Goal: Task Accomplishment & Management: Manage account settings

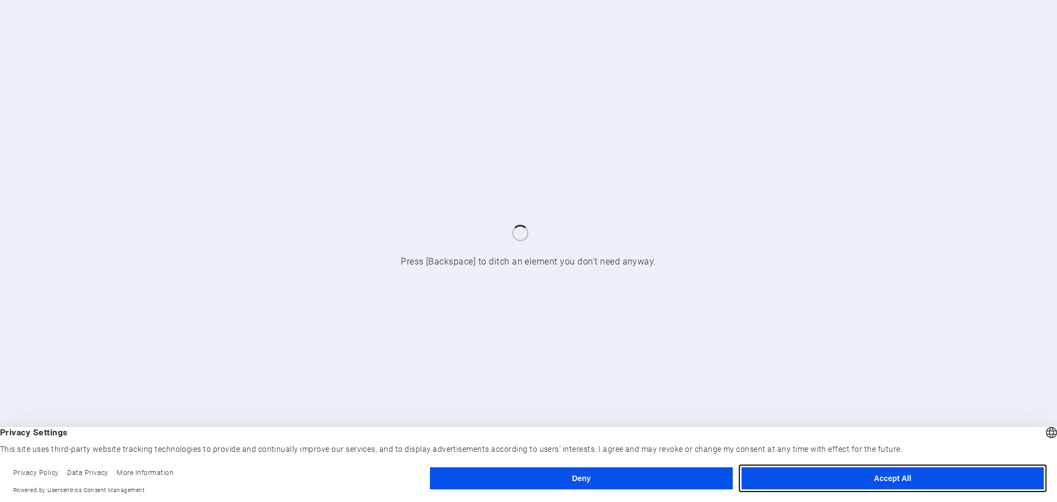
click at [834, 481] on button "Accept All" at bounding box center [893, 478] width 302 height 22
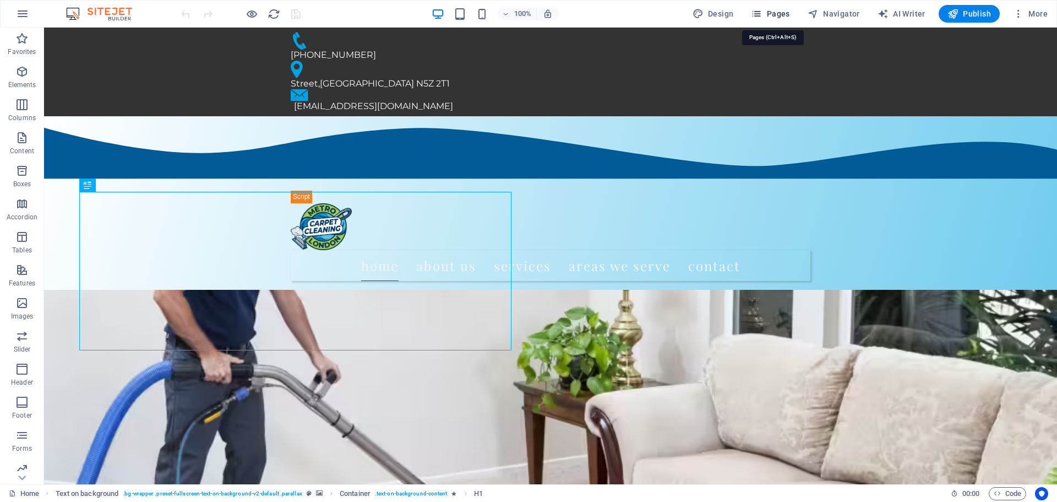
click at [758, 15] on icon "button" at bounding box center [756, 13] width 11 height 11
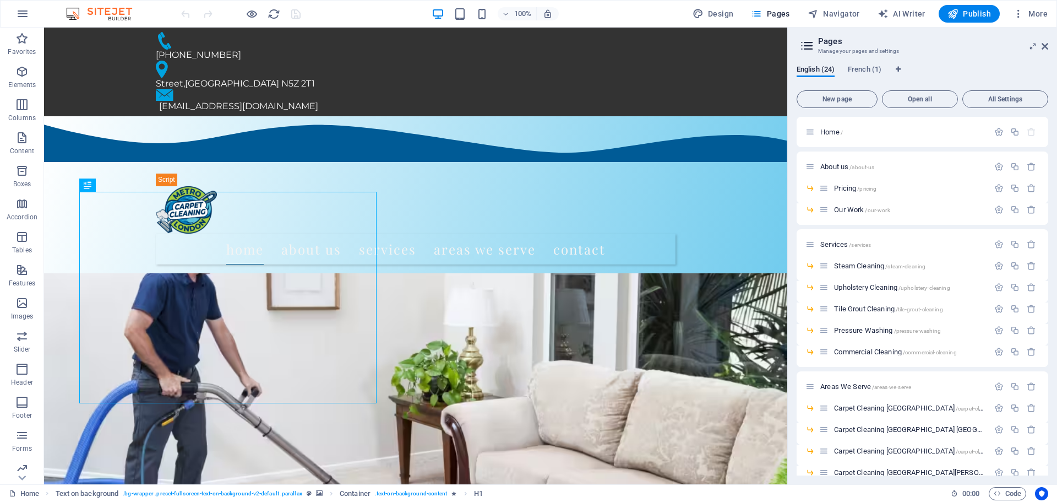
click at [806, 42] on icon at bounding box center [807, 45] width 17 height 15
click at [877, 69] on span "French (1)" at bounding box center [865, 70] width 34 height 15
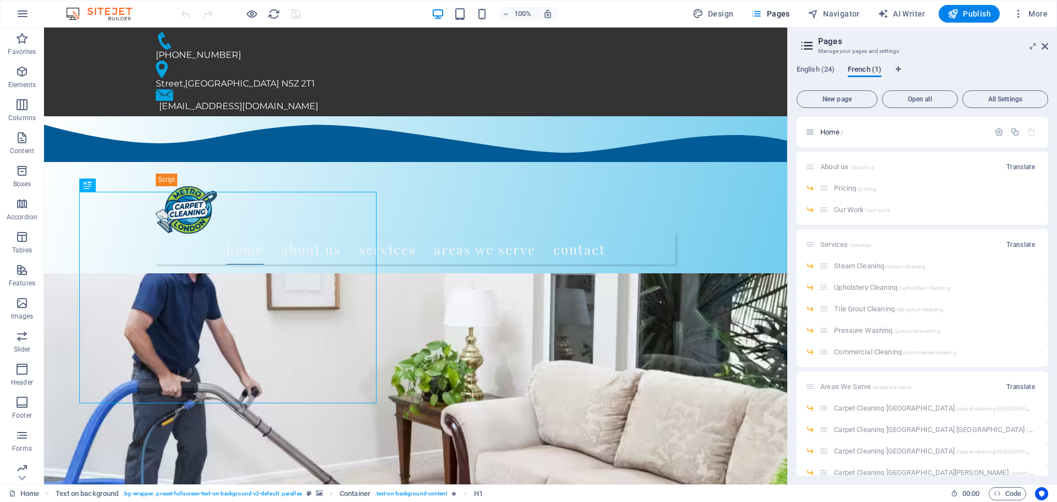
click at [877, 69] on span "French (1)" at bounding box center [865, 70] width 34 height 15
click at [819, 68] on span "English (24)" at bounding box center [816, 70] width 38 height 15
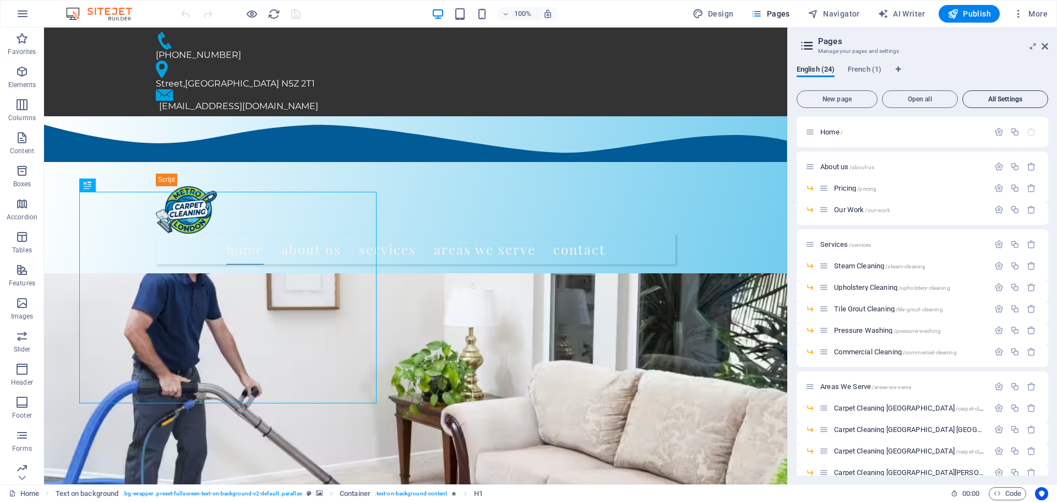
click at [991, 100] on span "All Settings" at bounding box center [1005, 99] width 76 height 7
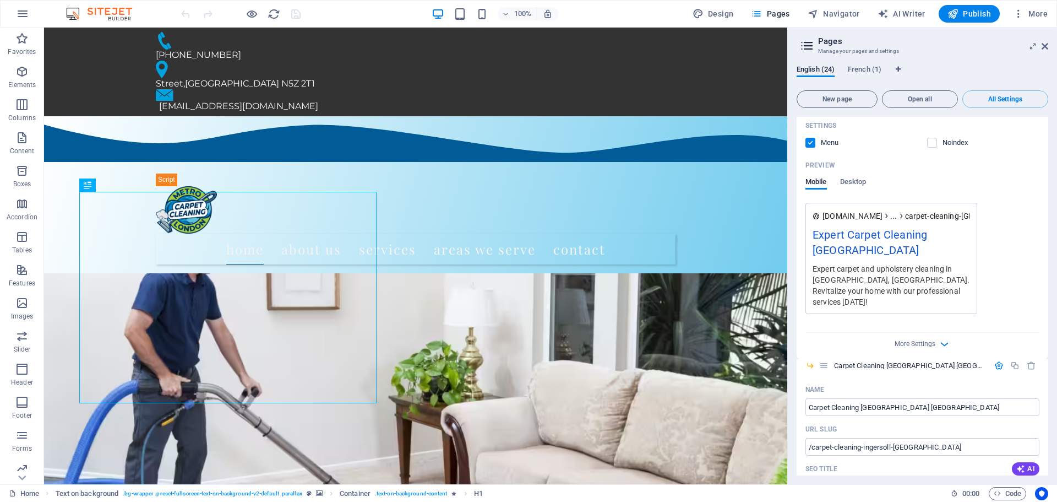
scroll to position [10257, 0]
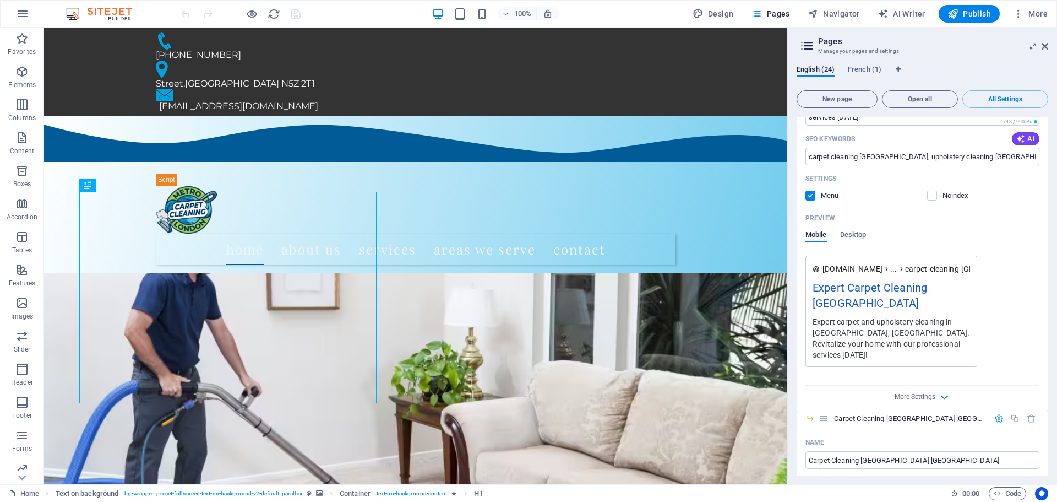
drag, startPoint x: 1048, startPoint y: 444, endPoint x: 1044, endPoint y: 437, distance: 7.9
click at [1050, 425] on div "English (24) French (1) New page Open all All Settings Home / Name Home ​ URL S…" at bounding box center [922, 270] width 269 height 428
drag, startPoint x: 1048, startPoint y: 442, endPoint x: 1050, endPoint y: 430, distance: 12.3
click at [1050, 424] on div "English (24) French (1) New page Open all All Settings Home / Name Home ​ URL S…" at bounding box center [922, 270] width 269 height 428
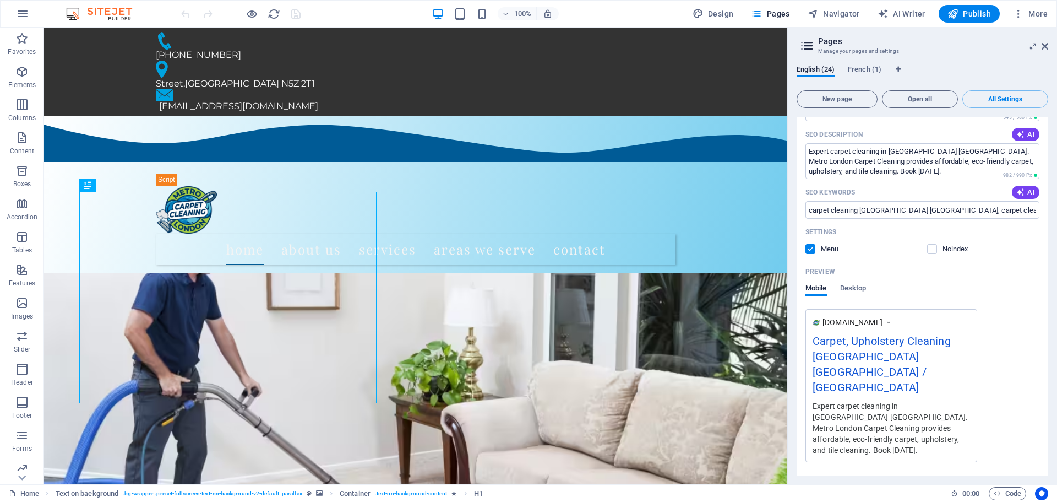
scroll to position [0, 0]
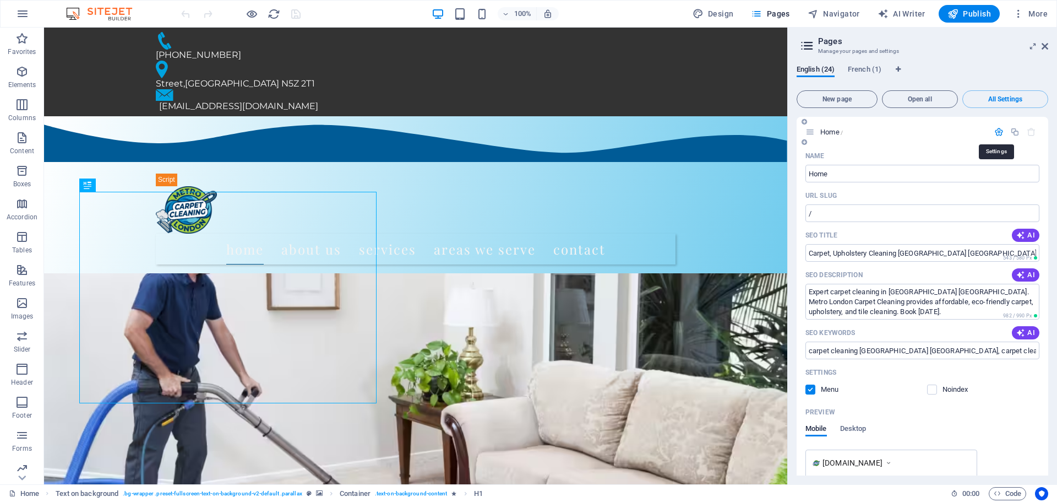
click at [997, 135] on icon "button" at bounding box center [998, 131] width 9 height 9
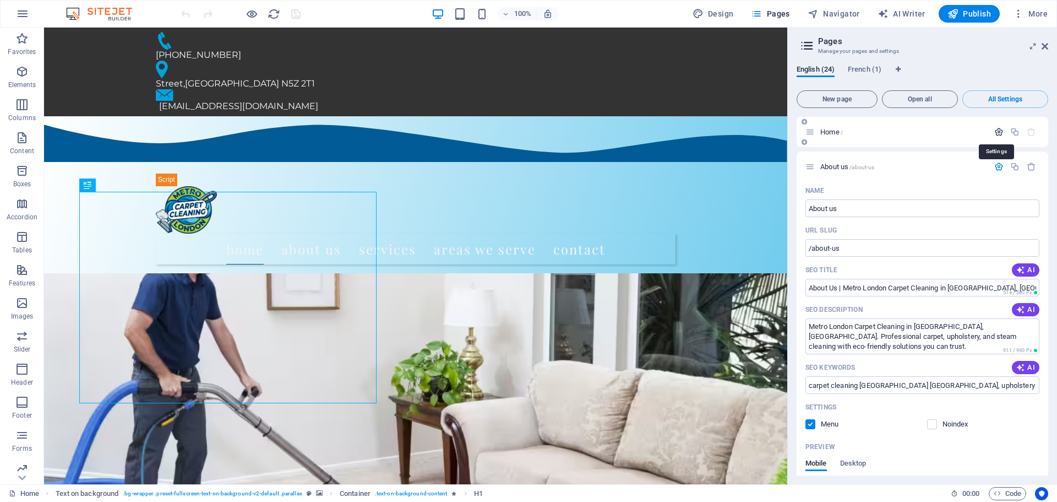
click at [997, 135] on icon "button" at bounding box center [998, 131] width 9 height 9
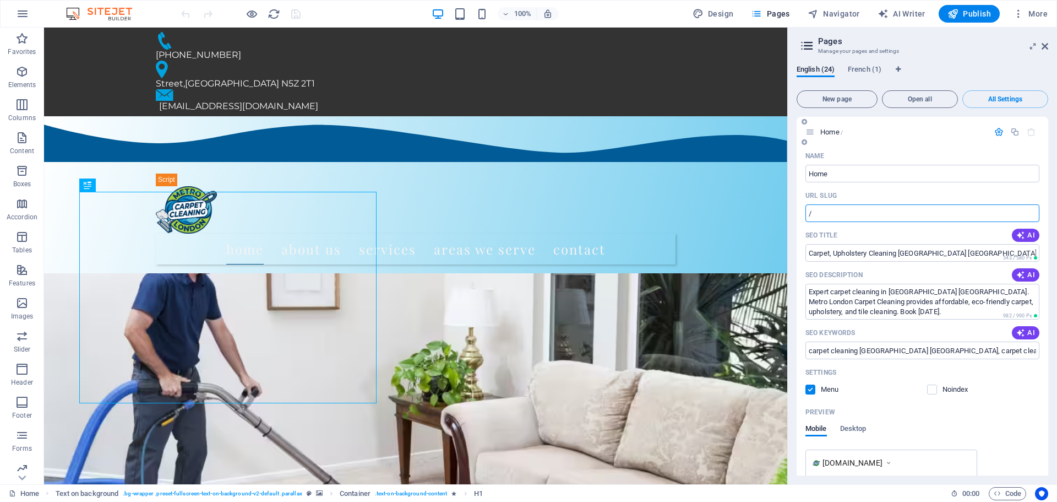
click at [850, 214] on input "/" at bounding box center [922, 213] width 234 height 18
type input "/carpet-cleaning-[GEOGRAPHIC_DATA]-[GEOGRAPHIC_DATA]"
click at [931, 236] on div "SEO Title AI" at bounding box center [922, 235] width 234 height 18
click at [293, 15] on icon "save" at bounding box center [296, 14] width 13 height 13
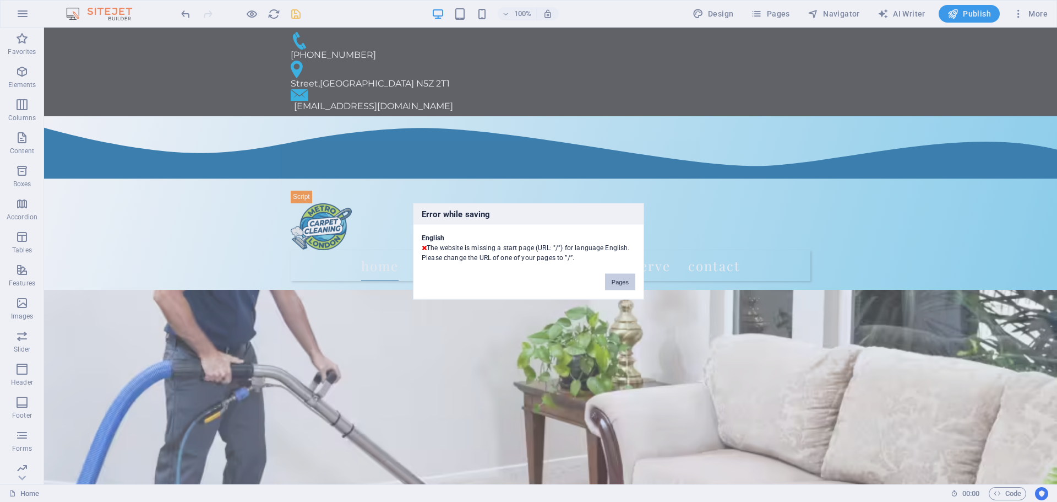
click at [623, 280] on button "Pages" at bounding box center [620, 281] width 30 height 17
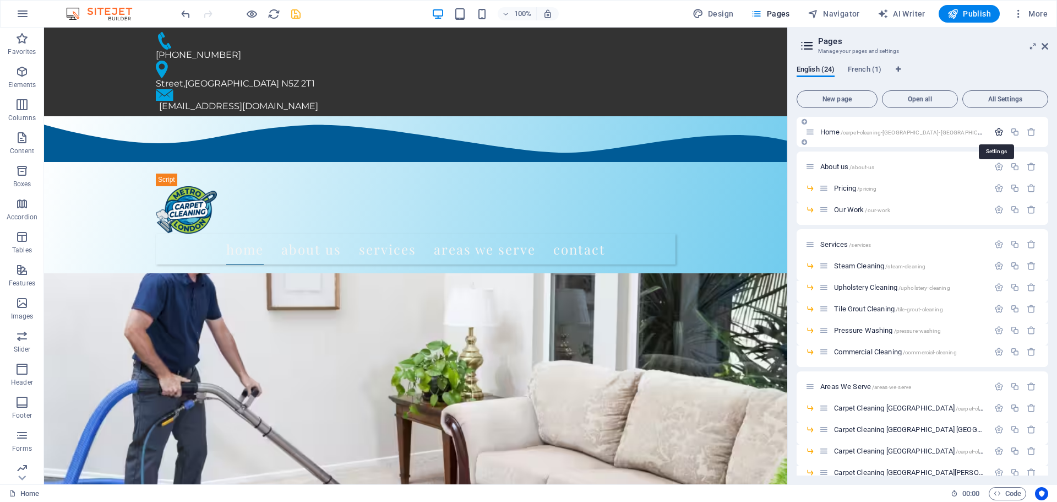
click at [994, 136] on icon "button" at bounding box center [998, 131] width 9 height 9
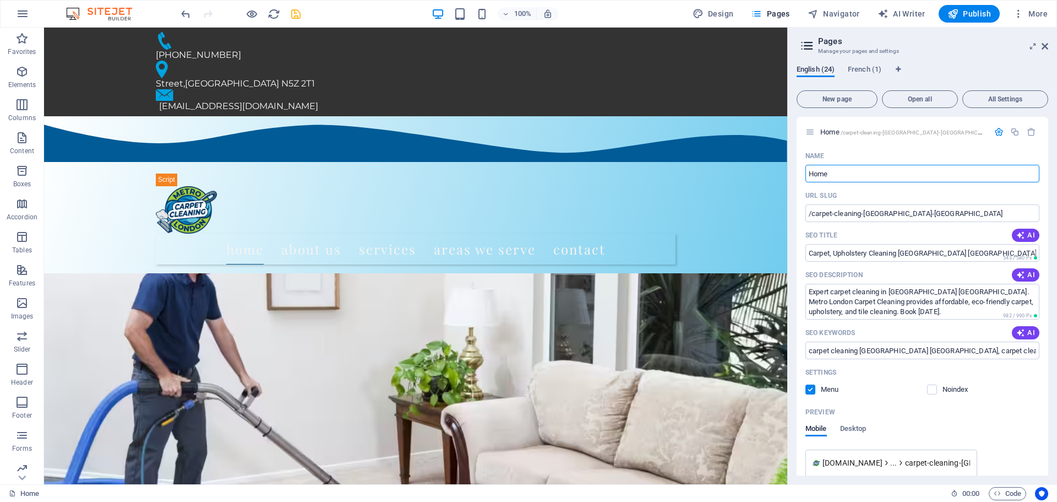
click at [826, 72] on span "English (24)" at bounding box center [816, 70] width 38 height 15
click at [807, 43] on icon at bounding box center [807, 45] width 17 height 15
click at [803, 43] on icon at bounding box center [807, 45] width 17 height 15
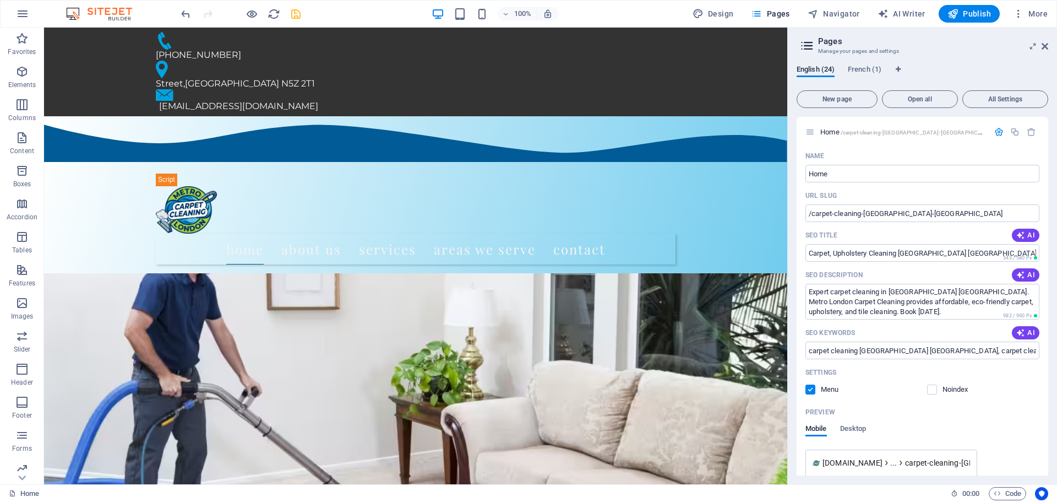
click at [803, 43] on icon at bounding box center [807, 45] width 17 height 15
click at [899, 69] on icon "Language Tabs" at bounding box center [898, 69] width 5 height 7
select select "41"
select select "49"
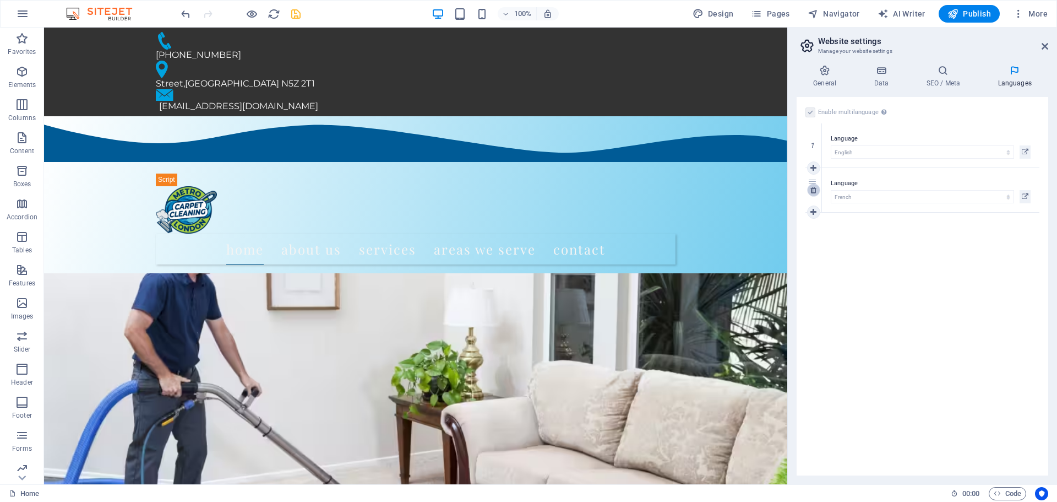
click at [814, 192] on icon at bounding box center [813, 190] width 6 height 8
click at [818, 197] on div "Enable multilanguage To disable multilanguage delete all languages until only o…" at bounding box center [923, 286] width 252 height 378
click at [298, 15] on icon "save" at bounding box center [296, 14] width 13 height 13
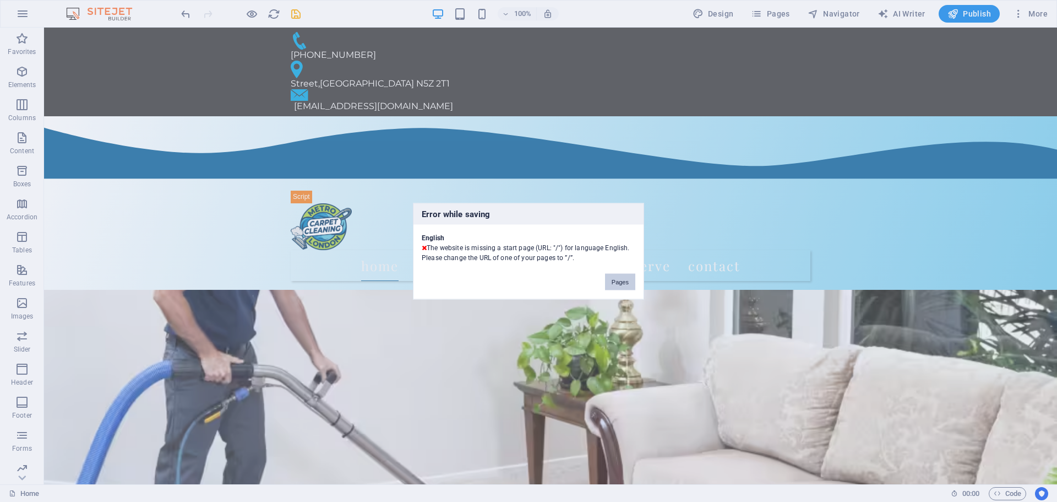
click at [613, 280] on button "Pages" at bounding box center [620, 281] width 30 height 17
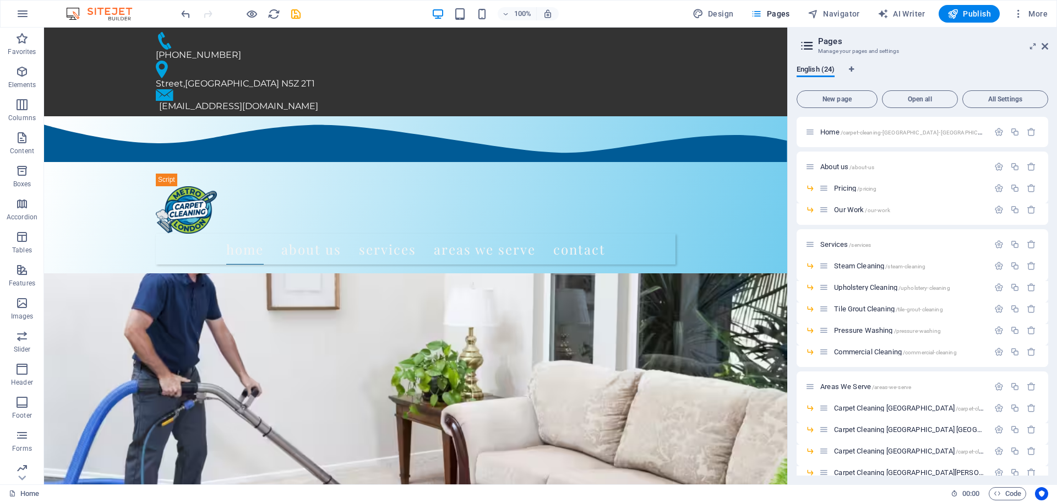
click at [941, 70] on div "English (24)" at bounding box center [923, 75] width 252 height 21
click at [821, 72] on span "English (24)" at bounding box center [816, 70] width 38 height 15
click at [998, 133] on icon "button" at bounding box center [998, 131] width 9 height 9
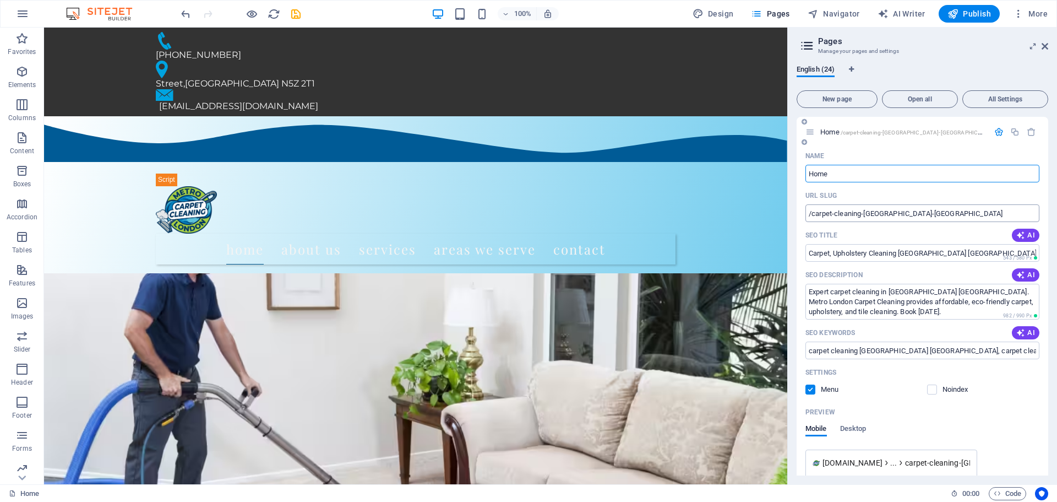
click at [934, 216] on input "/carpet-cleaning-[GEOGRAPHIC_DATA]-[GEOGRAPHIC_DATA]" at bounding box center [922, 213] width 234 height 18
type input "/carpet-cleaning-[GEOGRAPHIC_DATA]-[GEOGRAPHIC_DATA]/"
click at [294, 12] on icon "save" at bounding box center [296, 14] width 13 height 13
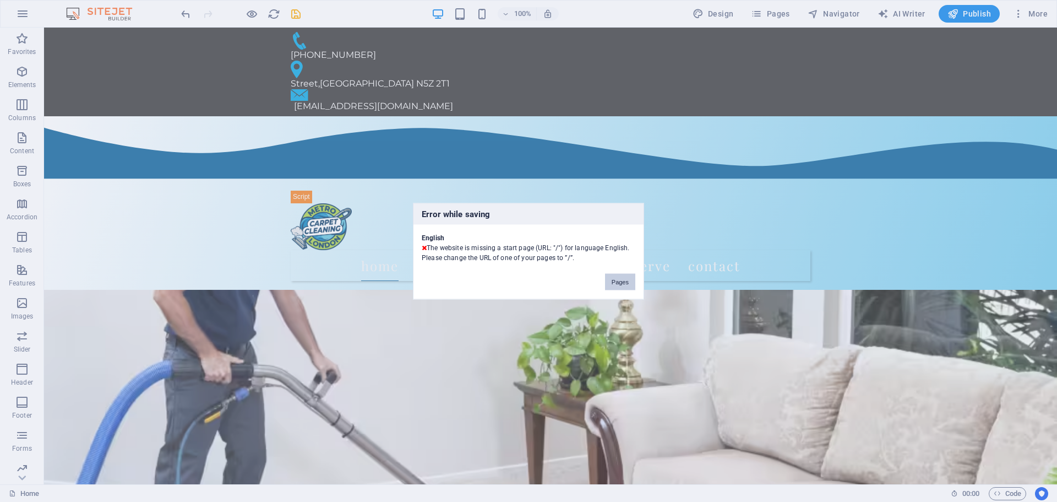
click at [611, 279] on button "Pages" at bounding box center [620, 281] width 30 height 17
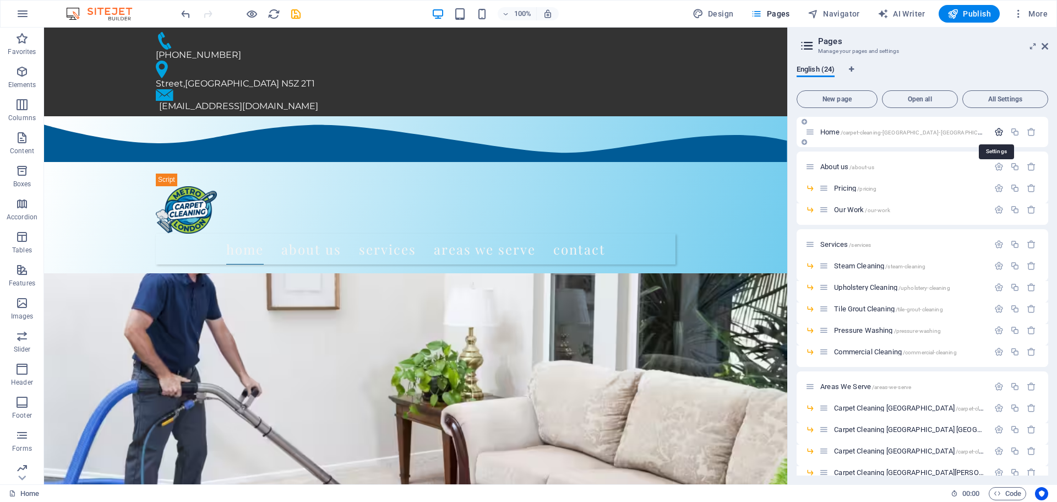
click at [998, 133] on icon "button" at bounding box center [998, 131] width 9 height 9
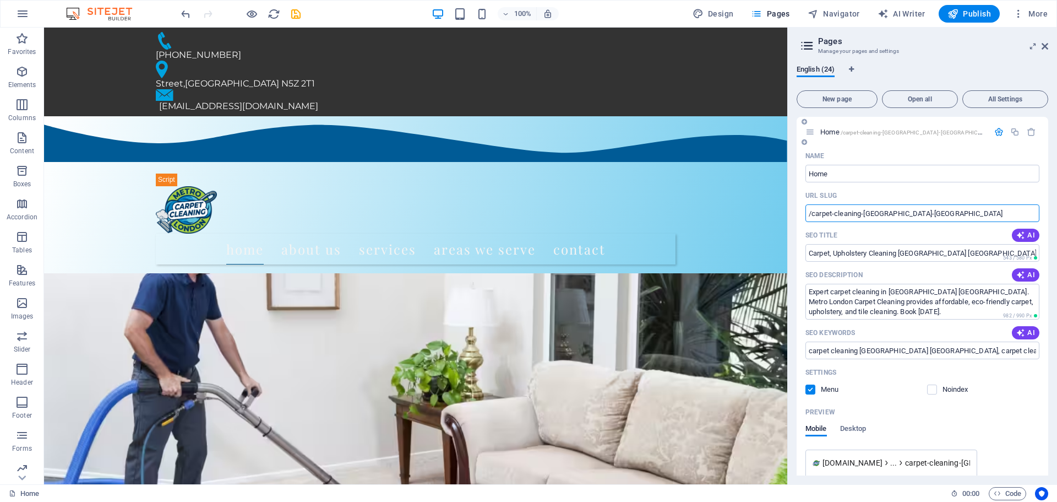
click at [921, 215] on input "/carpet-cleaning-[GEOGRAPHIC_DATA]-[GEOGRAPHIC_DATA]" at bounding box center [922, 213] width 234 height 18
click at [812, 217] on input "/carpet-cleaning-[GEOGRAPHIC_DATA]-[GEOGRAPHIC_DATA]" at bounding box center [922, 213] width 234 height 18
click at [920, 215] on input "/carpet-cleaning-[GEOGRAPHIC_DATA]-[GEOGRAPHIC_DATA]" at bounding box center [922, 213] width 234 height 18
type input "/carpet-cleaning-[GEOGRAPHIC_DATA]-[GEOGRAPHIC_DATA]/"
click at [296, 17] on icon "save" at bounding box center [296, 14] width 13 height 13
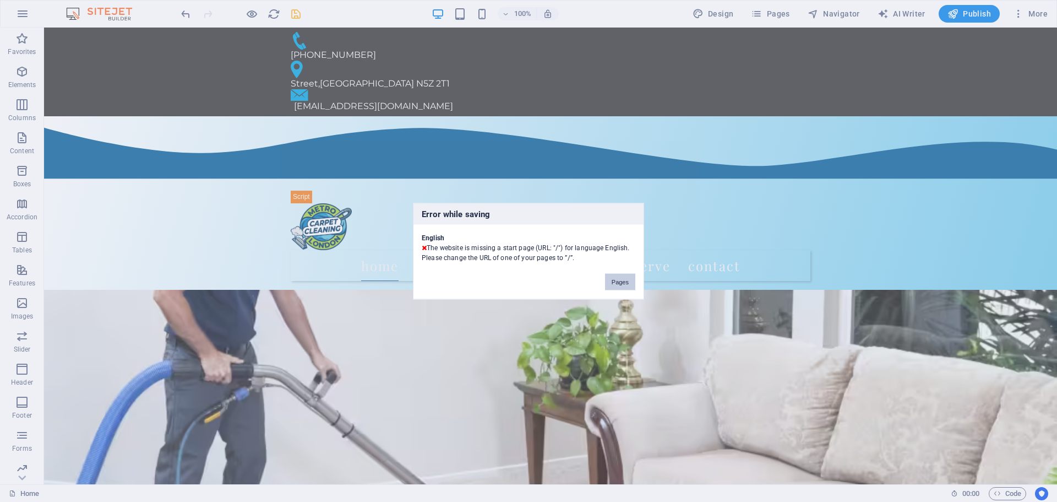
click at [616, 279] on button "Pages" at bounding box center [620, 281] width 30 height 17
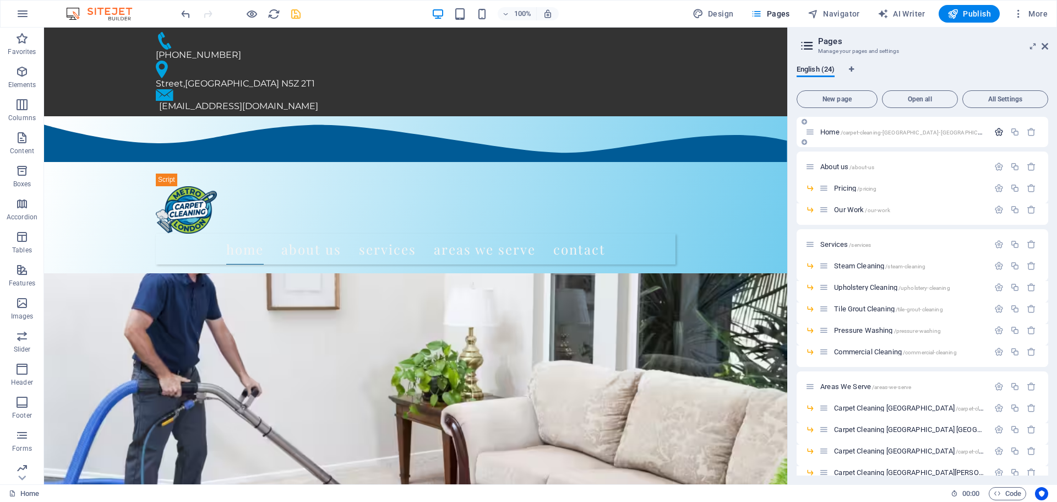
click at [995, 134] on icon "button" at bounding box center [998, 131] width 9 height 9
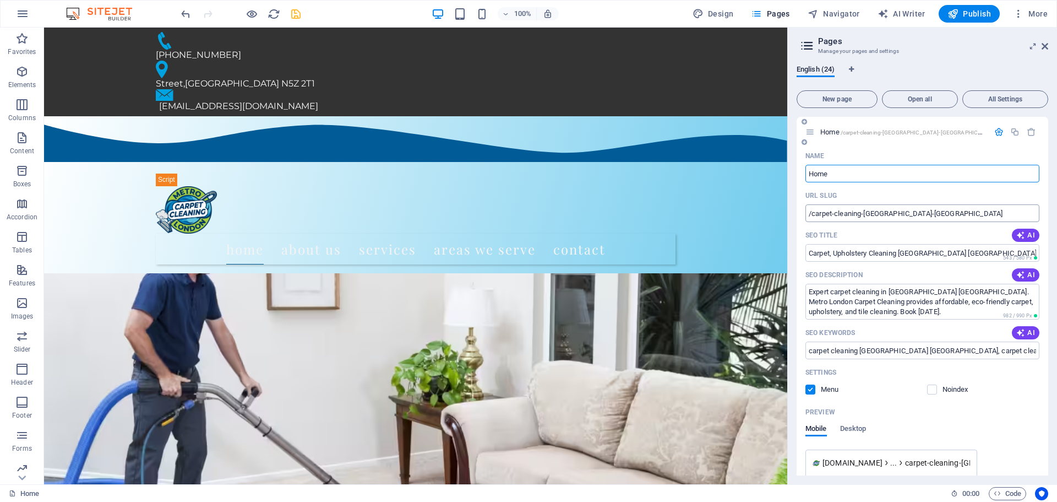
click at [928, 216] on input "/carpet-cleaning-[GEOGRAPHIC_DATA]-[GEOGRAPHIC_DATA]" at bounding box center [922, 213] width 234 height 18
type input "/"
click at [885, 217] on input "URL SLUG" at bounding box center [922, 213] width 234 height 18
type input "H"
type input "Home"
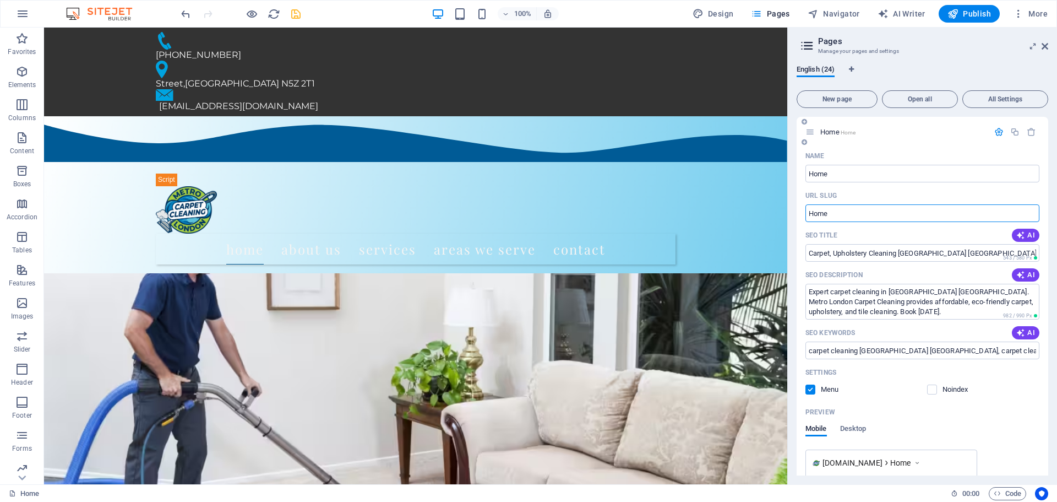
click at [915, 236] on div "SEO Title AI" at bounding box center [922, 235] width 234 height 18
click at [294, 15] on icon "save" at bounding box center [296, 14] width 13 height 13
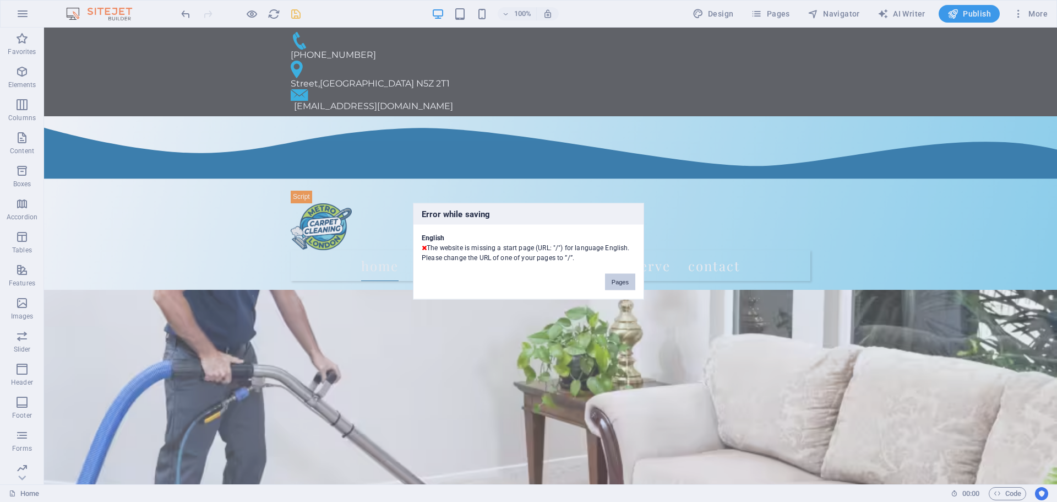
click at [613, 281] on button "Pages" at bounding box center [620, 281] width 30 height 17
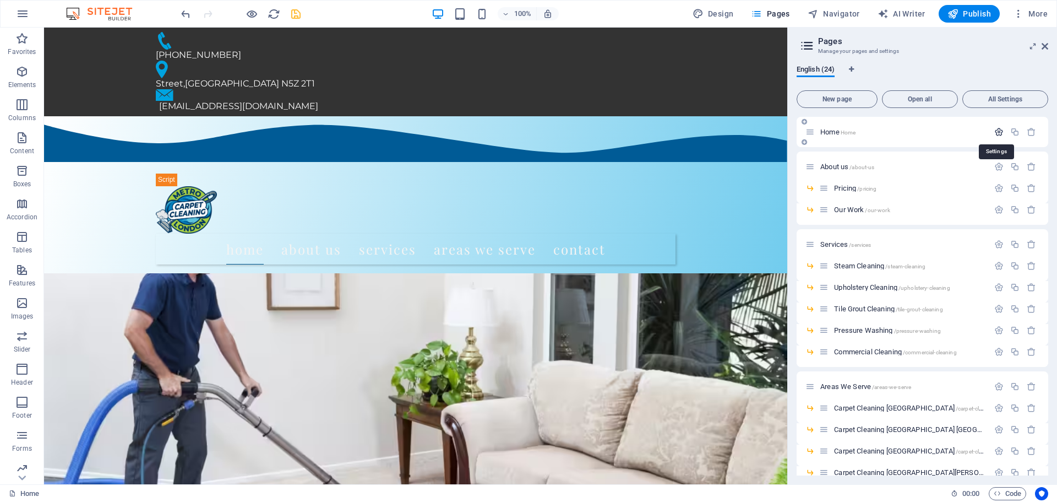
click at [994, 130] on icon "button" at bounding box center [998, 131] width 9 height 9
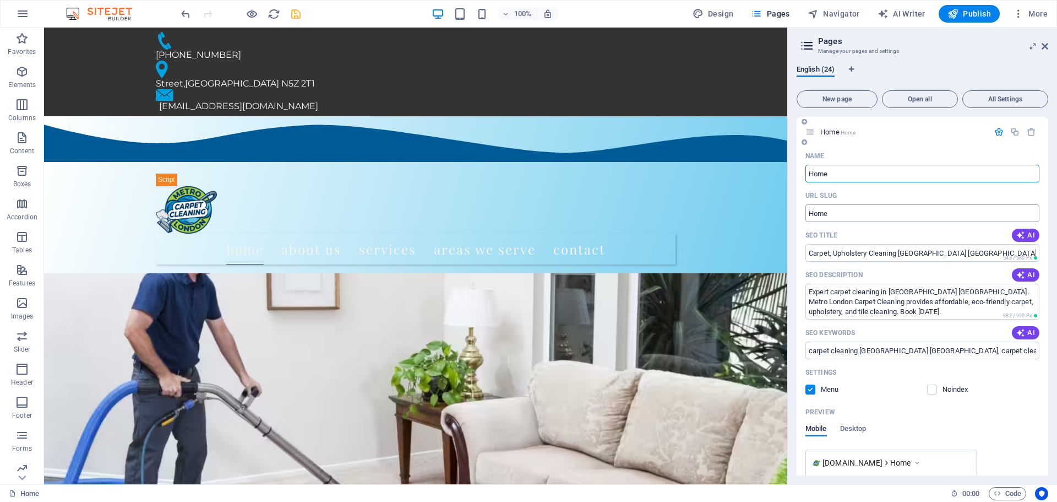
click at [809, 215] on input "Home" at bounding box center [922, 213] width 234 height 18
type input "/Home"
click at [892, 231] on div "SEO Title AI" at bounding box center [922, 235] width 234 height 18
click at [294, 17] on icon "save" at bounding box center [296, 14] width 13 height 13
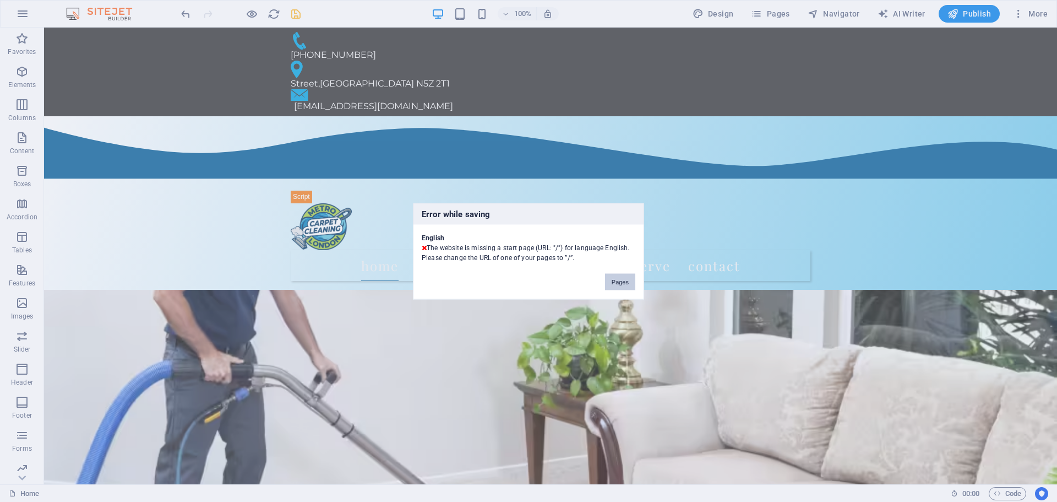
click at [623, 286] on button "Pages" at bounding box center [620, 281] width 30 height 17
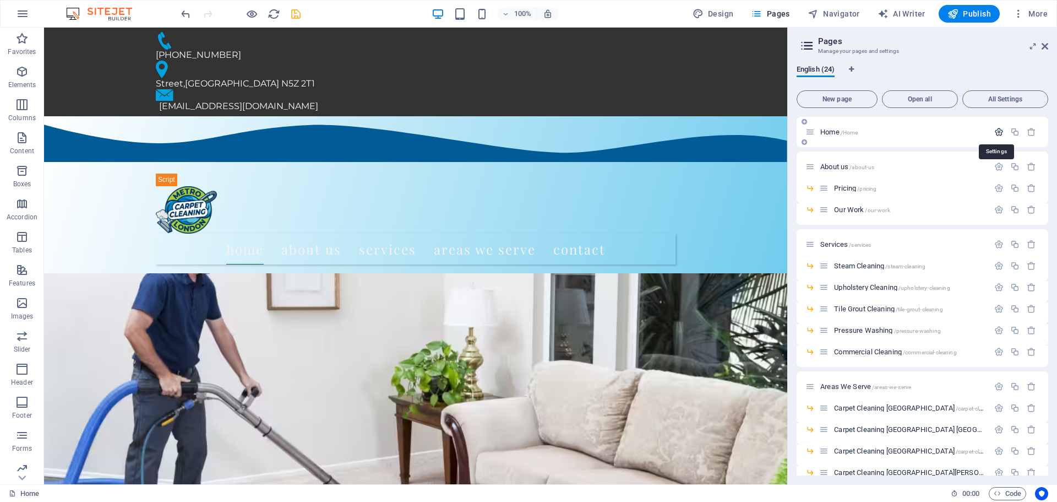
click at [997, 132] on icon "button" at bounding box center [998, 131] width 9 height 9
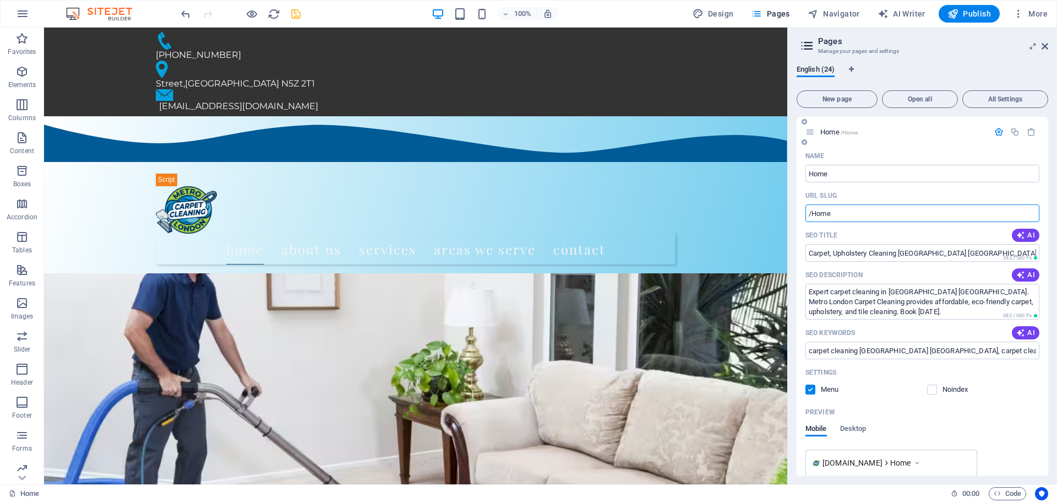
click at [853, 219] on input "/Home" at bounding box center [922, 213] width 234 height 18
type input "/"
click at [878, 237] on div "SEO Title AI" at bounding box center [922, 235] width 234 height 18
click at [824, 215] on input "/" at bounding box center [922, 213] width 234 height 18
click at [871, 237] on div "SEO Title AI" at bounding box center [922, 235] width 234 height 18
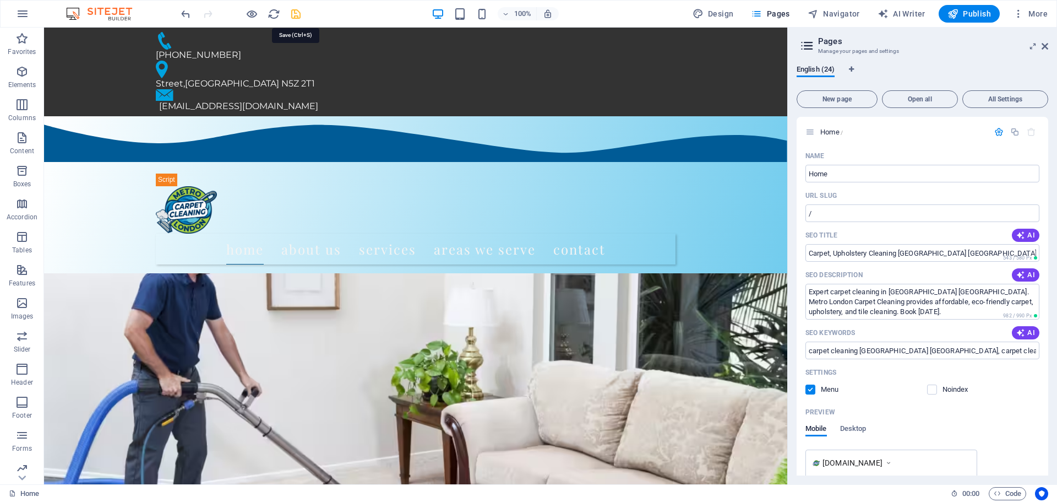
click at [295, 14] on icon "save" at bounding box center [296, 14] width 13 height 13
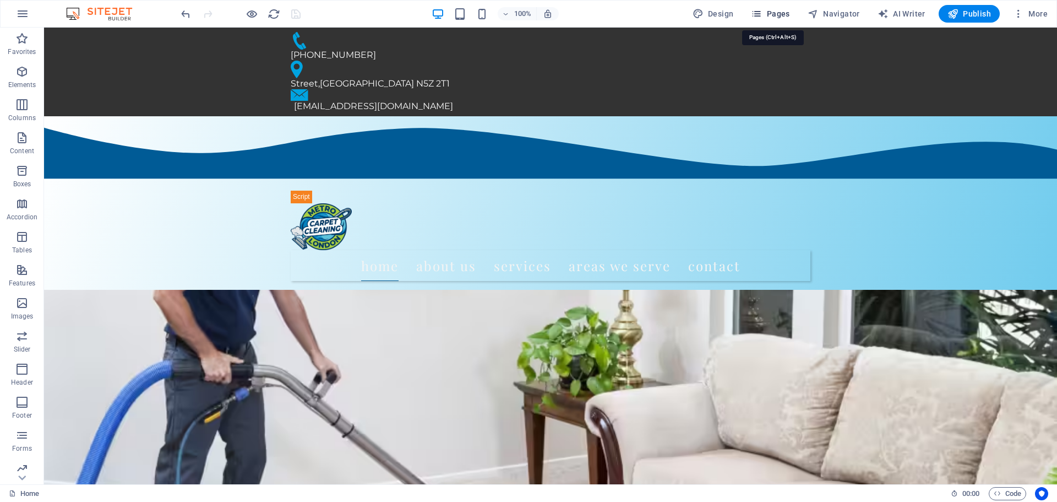
click at [760, 17] on icon "button" at bounding box center [756, 13] width 11 height 11
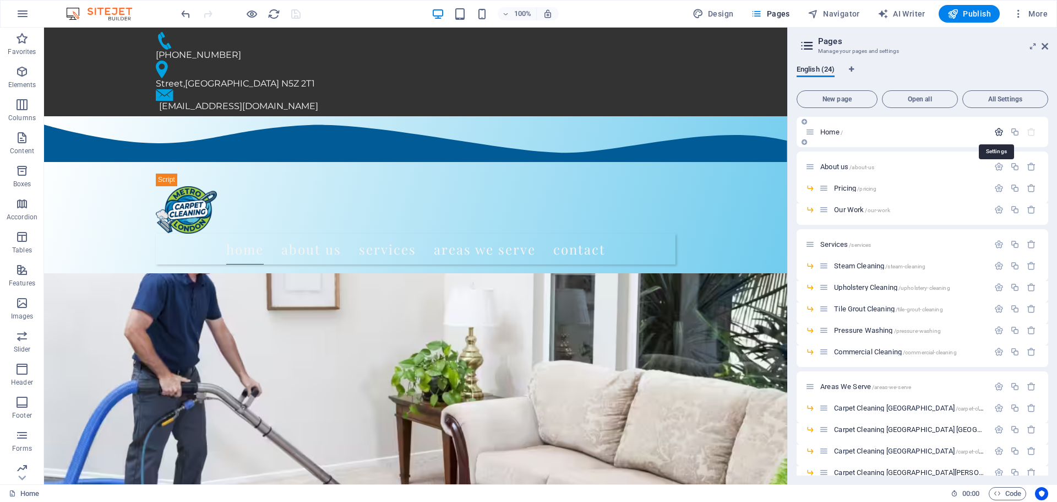
click at [994, 134] on icon "button" at bounding box center [998, 131] width 9 height 9
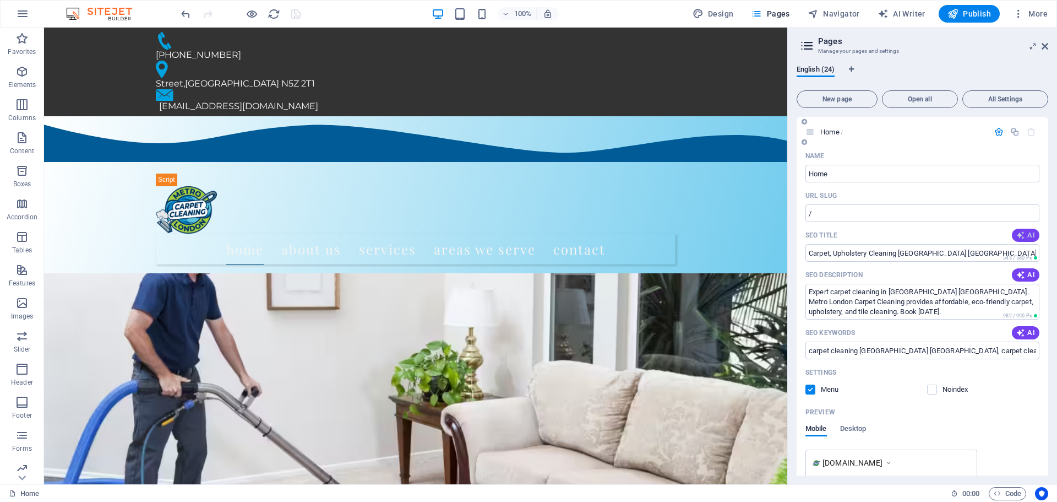
click at [1026, 239] on span "AI" at bounding box center [1025, 235] width 19 height 9
click at [1025, 235] on span "AI" at bounding box center [1025, 235] width 19 height 9
type input "London Carpet & Upholstery Care"
click at [967, 257] on input "London Carpet & Upholstery Care" at bounding box center [922, 253] width 234 height 18
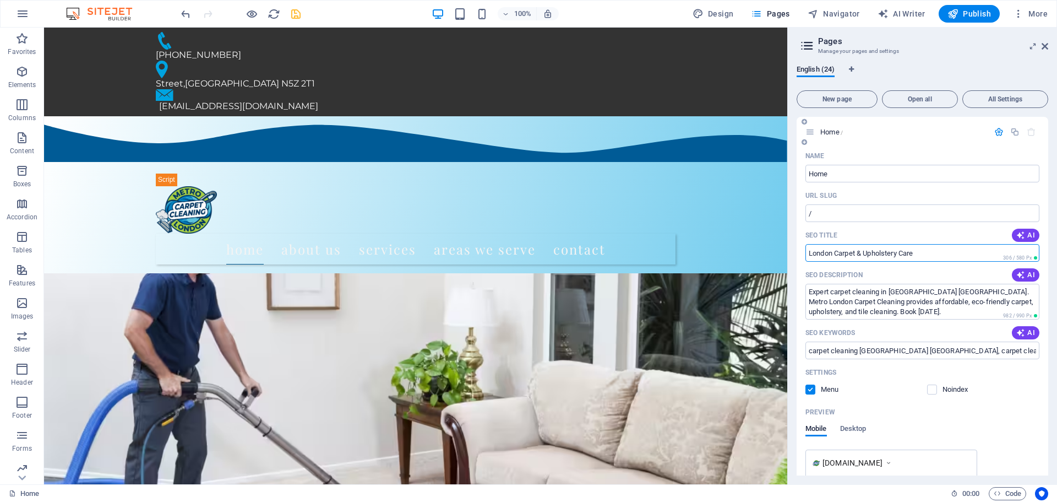
click at [967, 257] on input "London Carpet & Upholstery Care" at bounding box center [922, 253] width 234 height 18
click at [861, 251] on input "SEO Title" at bounding box center [922, 253] width 234 height 18
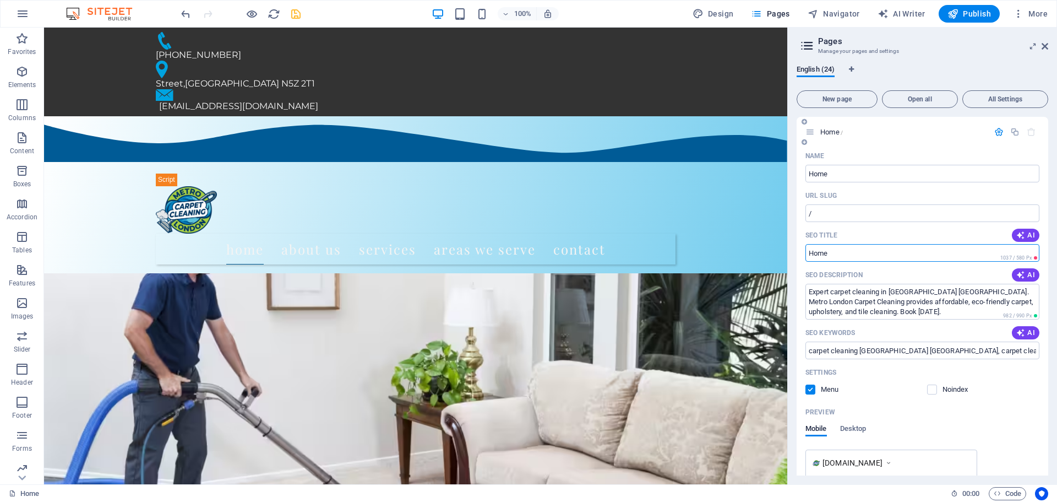
click at [861, 251] on input "SEO Title" at bounding box center [922, 253] width 234 height 18
click at [919, 253] on input "Carpet Cleaning [GEOGRAPHIC_DATA] [GEOGRAPHIC_DATA] / [GEOGRAPHIC_DATA] Carpet …" at bounding box center [922, 253] width 234 height 18
click at [916, 251] on input "Carpet Cleaning [GEOGRAPHIC_DATA] [GEOGRAPHIC_DATA] / [GEOGRAPHIC_DATA] Carpet …" at bounding box center [922, 253] width 234 height 18
click at [1020, 252] on input "Carpet Cleaning [GEOGRAPHIC_DATA] [GEOGRAPHIC_DATA] / [GEOGRAPHIC_DATA] Carpet …" at bounding box center [922, 253] width 234 height 18
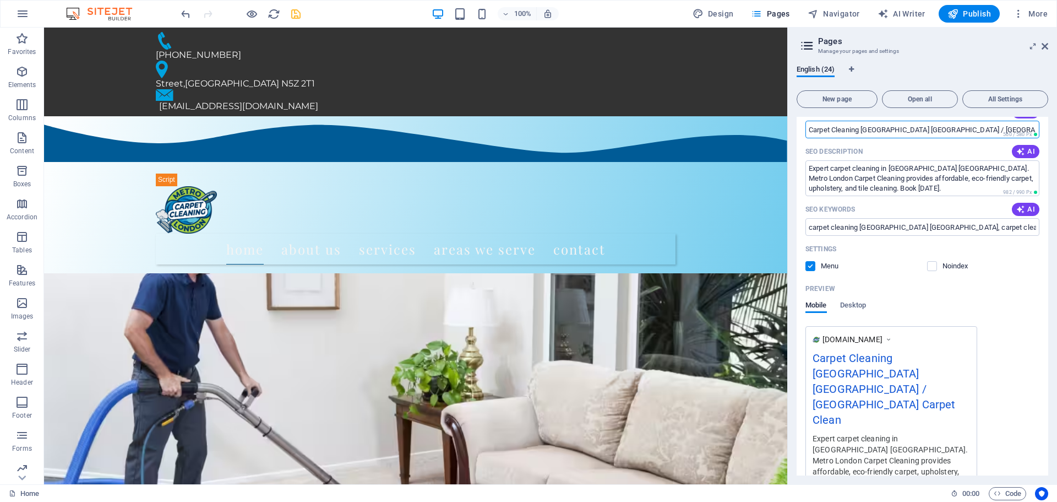
scroll to position [110, 0]
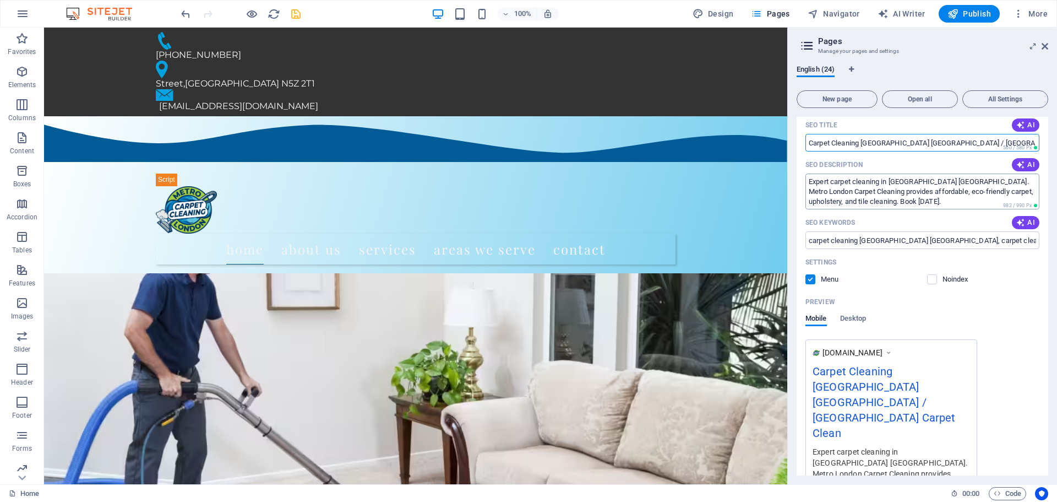
type input "Carpet Cleaning [GEOGRAPHIC_DATA] [GEOGRAPHIC_DATA] / [GEOGRAPHIC_DATA] Carpet …"
click at [878, 201] on textarea "Expert carpet cleaning in [GEOGRAPHIC_DATA] [GEOGRAPHIC_DATA]. Metro London Car…" at bounding box center [922, 191] width 234 height 36
type textarea "Expert carpet cleaning in [GEOGRAPHIC_DATA] [GEOGRAPHIC_DATA]. Metro London Car…"
click at [937, 220] on div "SEO Keywords AI" at bounding box center [922, 223] width 234 height 18
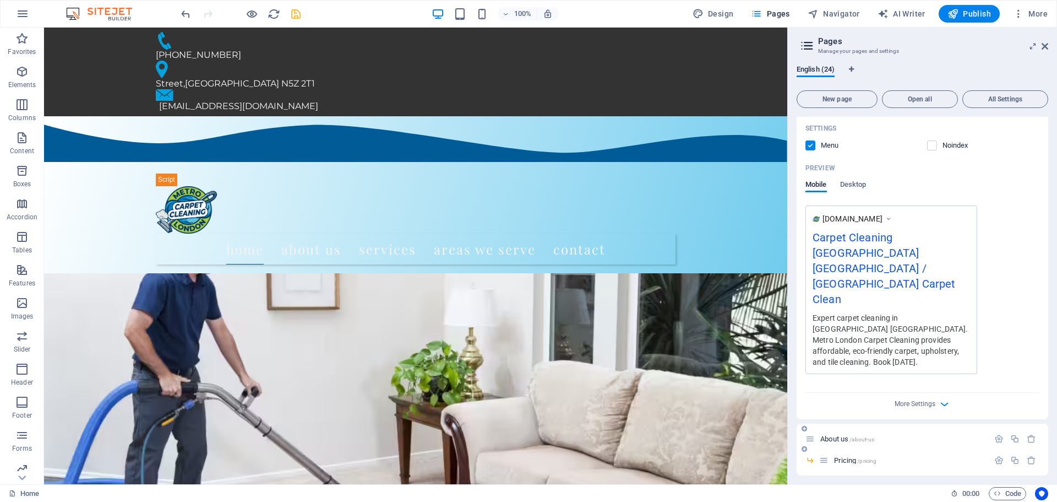
scroll to position [257, 0]
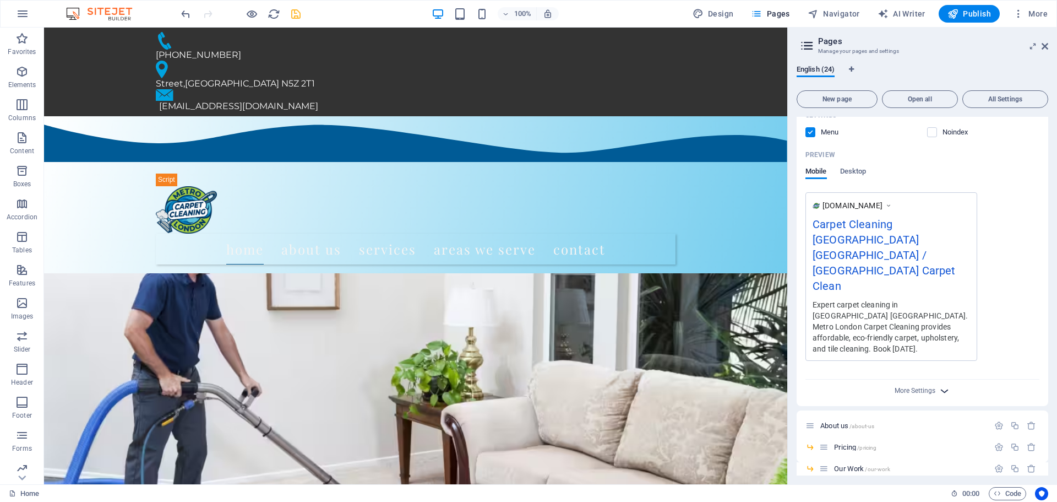
click at [944, 384] on icon "button" at bounding box center [944, 390] width 13 height 13
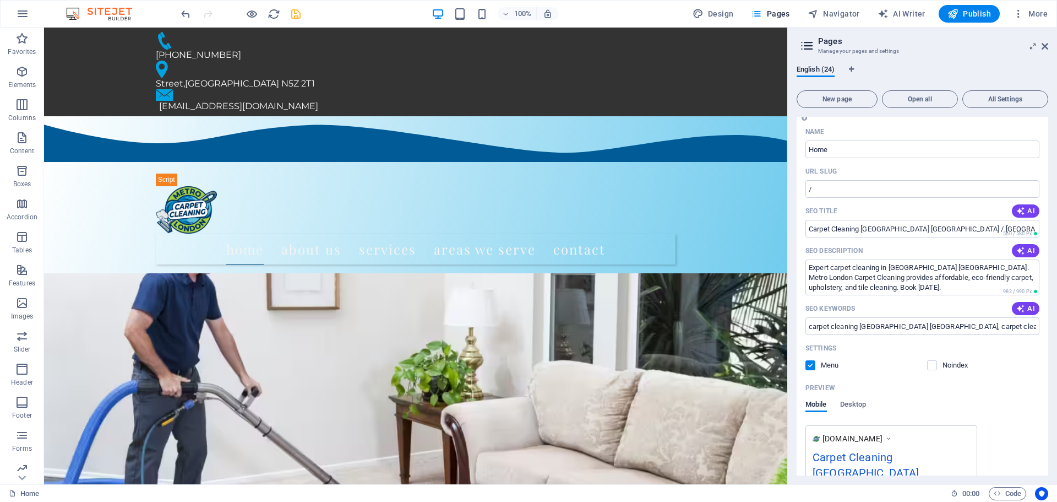
scroll to position [0, 0]
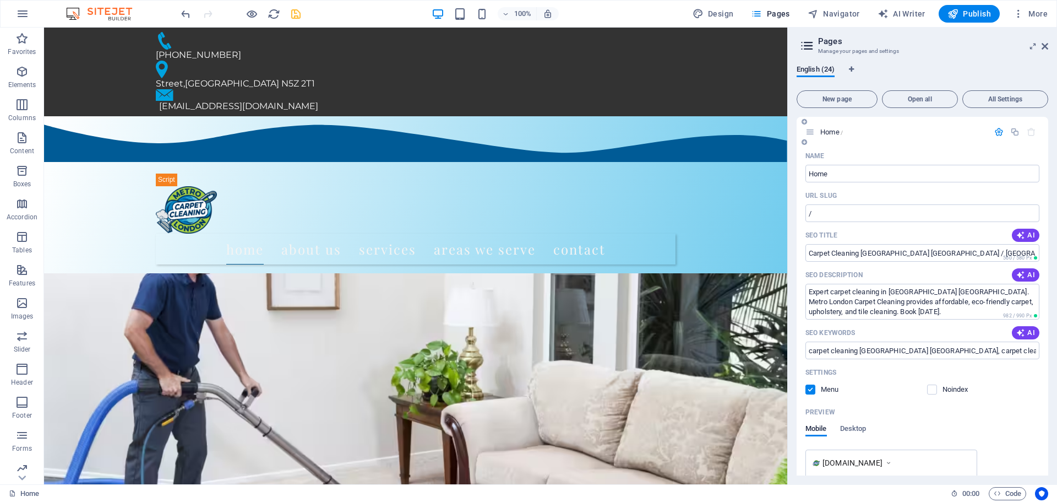
click at [960, 153] on div "Name" at bounding box center [922, 156] width 234 height 18
click at [302, 13] on icon "save" at bounding box center [296, 14] width 13 height 13
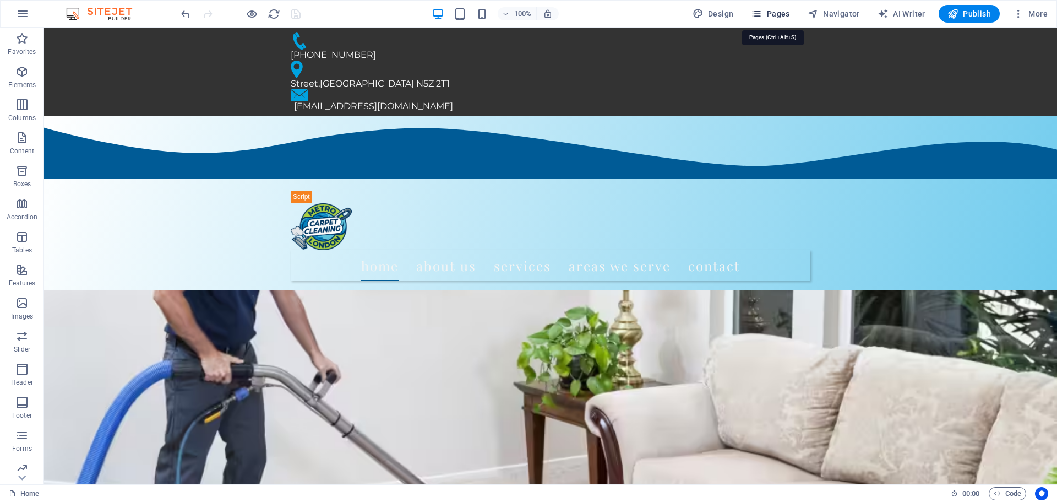
click at [761, 14] on icon "button" at bounding box center [756, 13] width 11 height 11
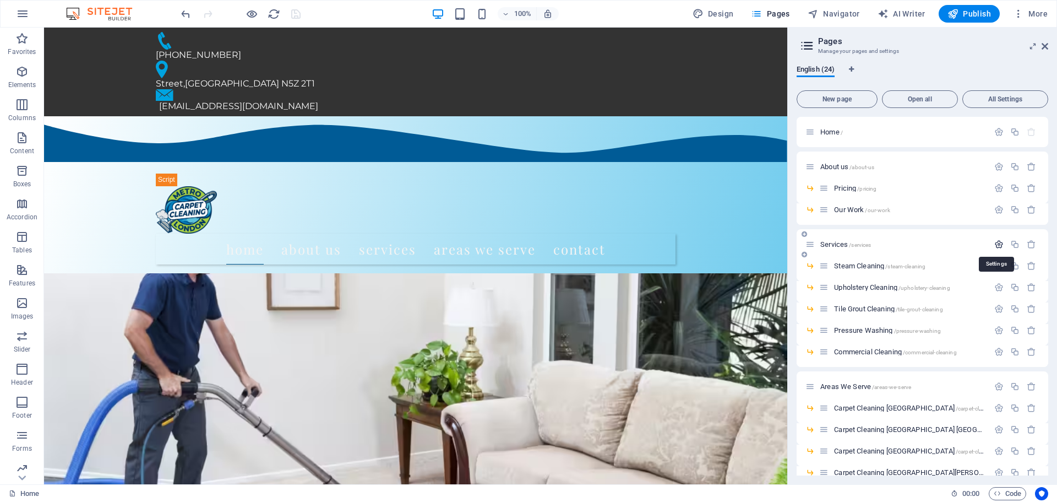
click at [997, 243] on icon "button" at bounding box center [998, 243] width 9 height 9
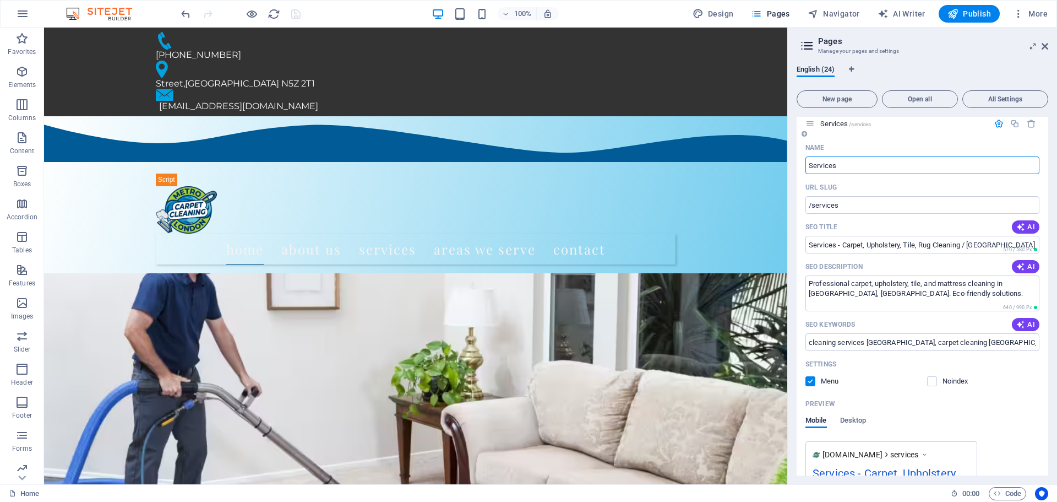
scroll to position [37, 0]
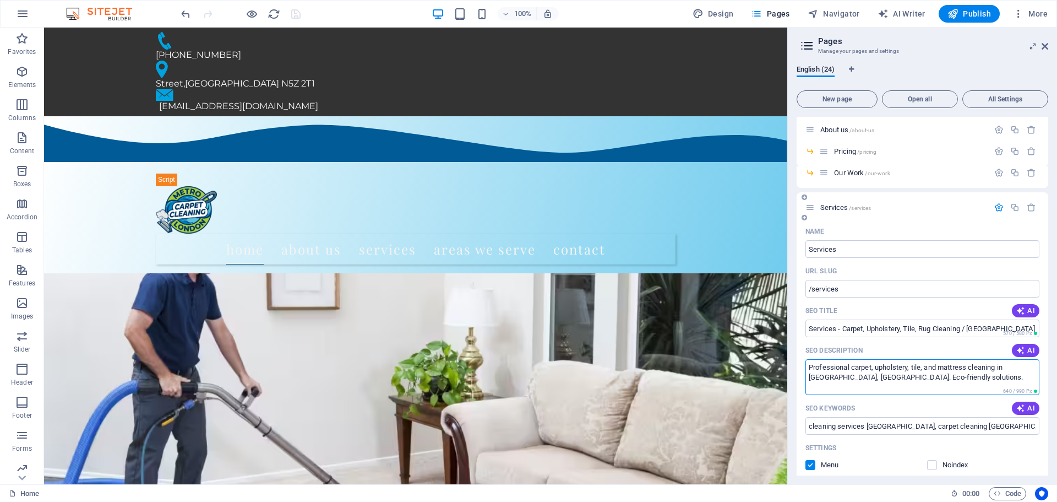
click at [916, 379] on textarea "Professional carpet, upholstery, tile, and mattress cleaning in [GEOGRAPHIC_DAT…" at bounding box center [922, 377] width 234 height 36
click at [864, 390] on textarea "Professional carpet, upholstery, tile, and mattress cleaning in [GEOGRAPHIC_DAT…" at bounding box center [922, 377] width 234 height 36
click at [905, 387] on textarea "Professional carpet, upholstery, tile, and mattress cleaning in [GEOGRAPHIC_DAT…" at bounding box center [922, 377] width 234 height 36
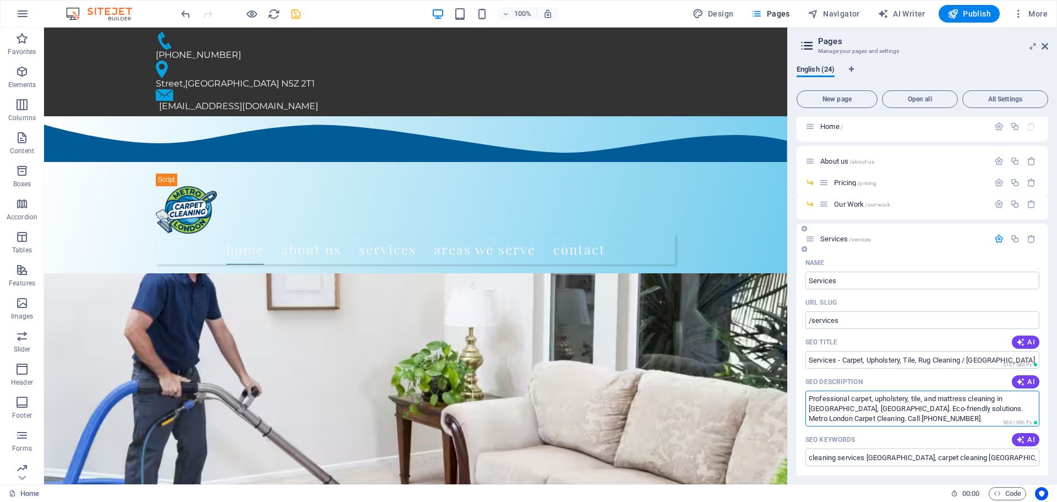
scroll to position [0, 0]
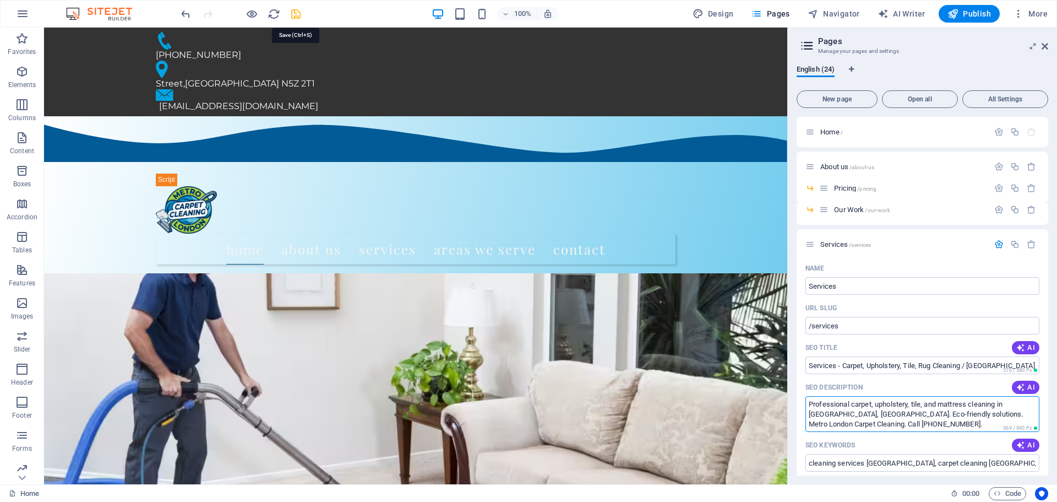
type textarea "Professional carpet, upholstery, tile, and mattress cleaning in [GEOGRAPHIC_DAT…"
click at [299, 16] on icon "save" at bounding box center [296, 14] width 13 height 13
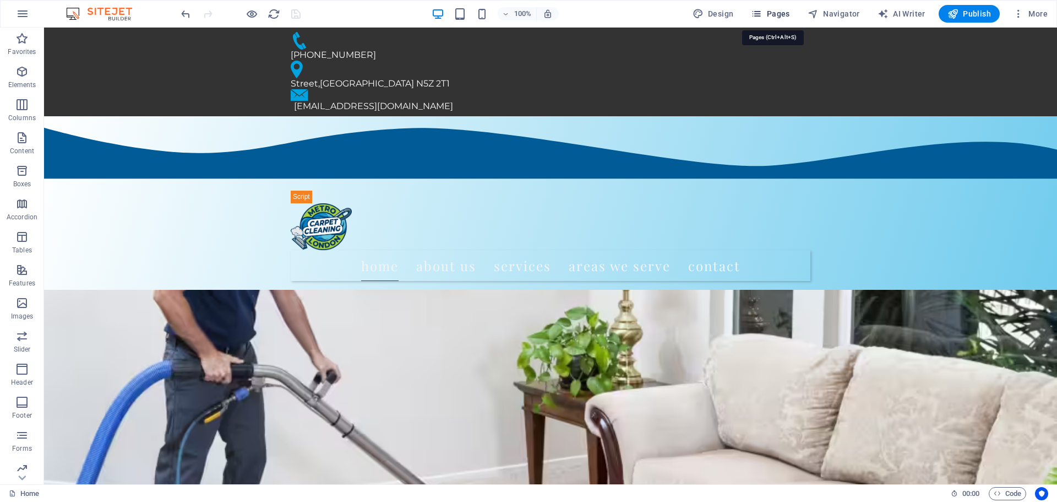
click at [758, 15] on icon "button" at bounding box center [756, 13] width 11 height 11
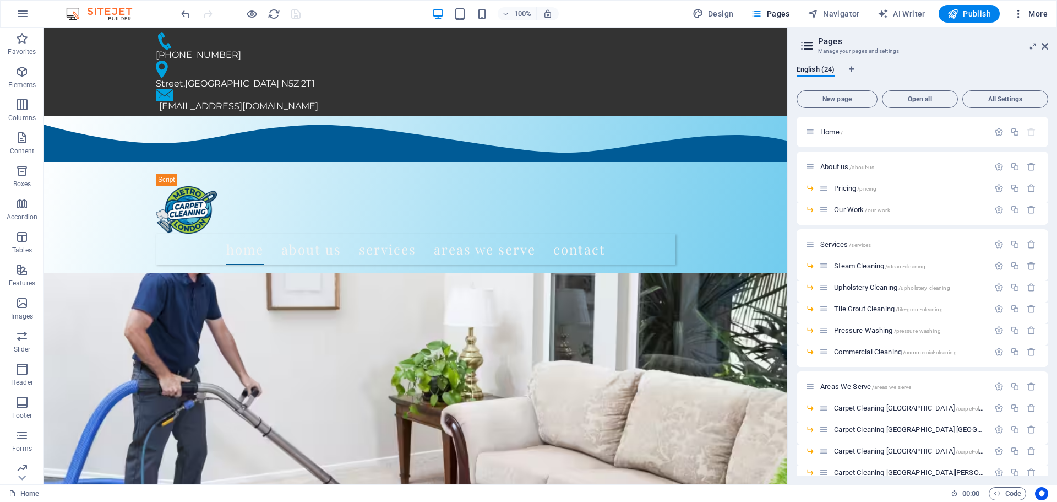
click at [1019, 17] on icon "button" at bounding box center [1018, 13] width 11 height 11
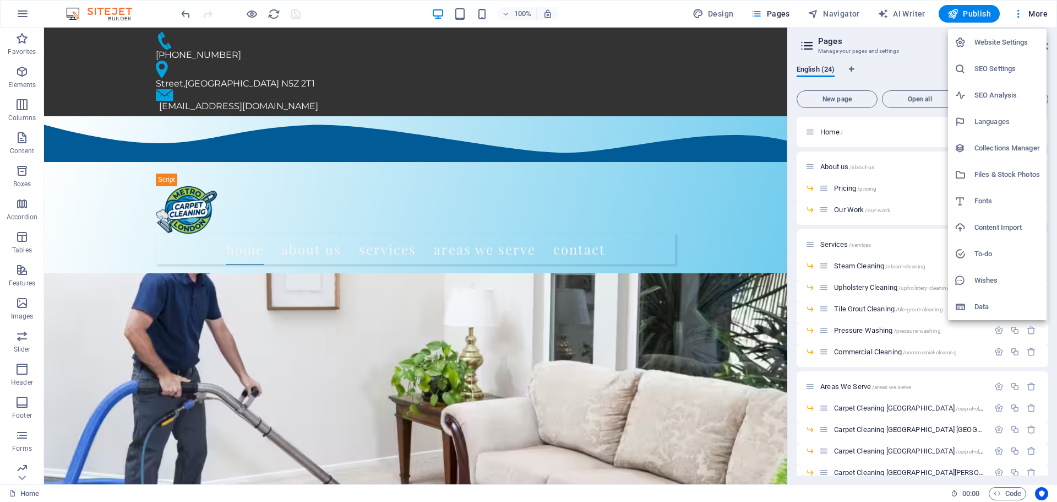
click at [1004, 46] on h6 "Website Settings" at bounding box center [1008, 42] width 66 height 13
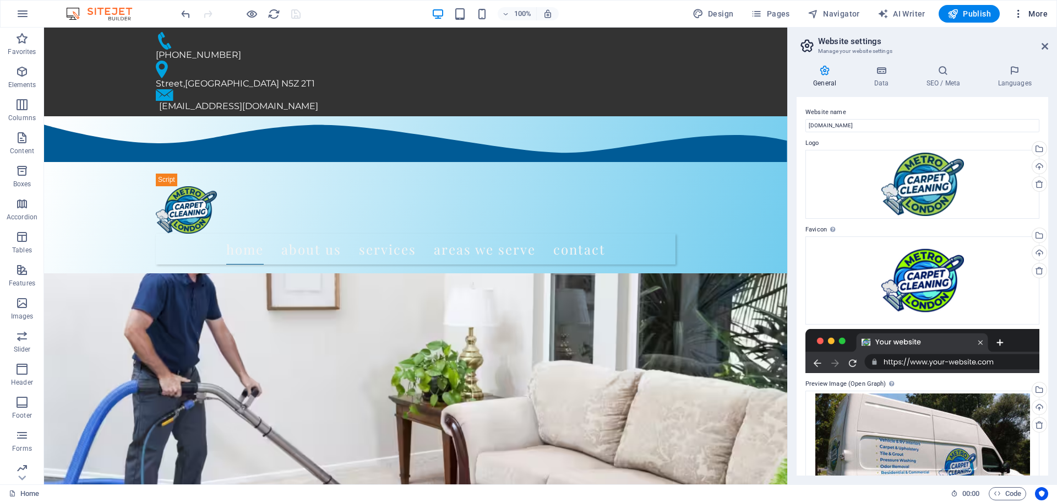
click at [1018, 15] on icon "button" at bounding box center [1018, 13] width 11 height 11
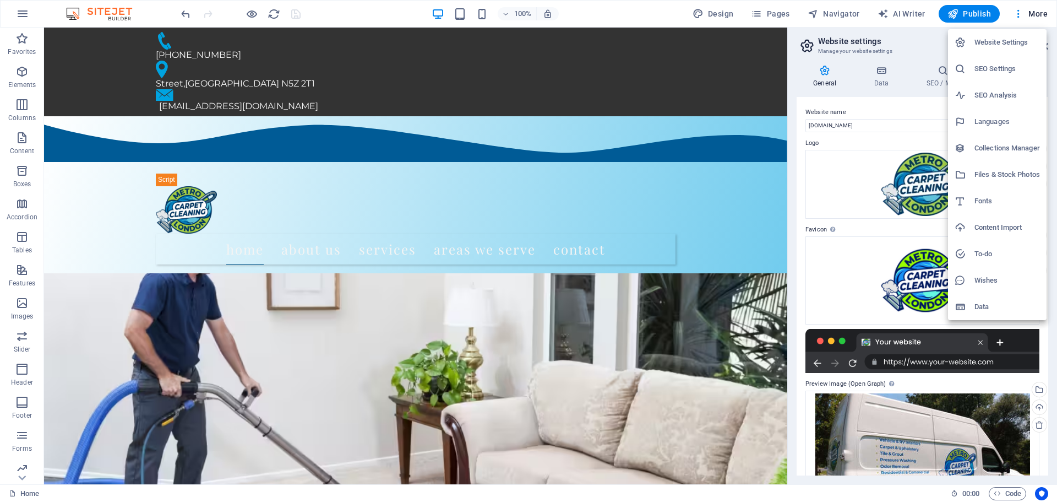
click at [990, 64] on h6 "SEO Settings" at bounding box center [1008, 68] width 66 height 13
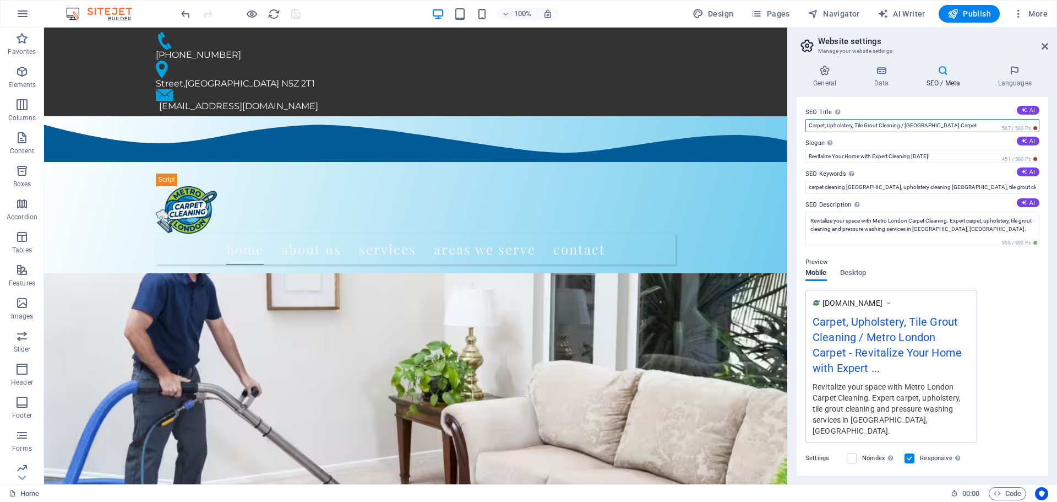
click at [970, 123] on input "Carpet, Upholstery, Tile Grout Cleaning / [GEOGRAPHIC_DATA] Carpet" at bounding box center [922, 125] width 234 height 13
click at [1017, 107] on button "AI" at bounding box center [1028, 110] width 23 height 9
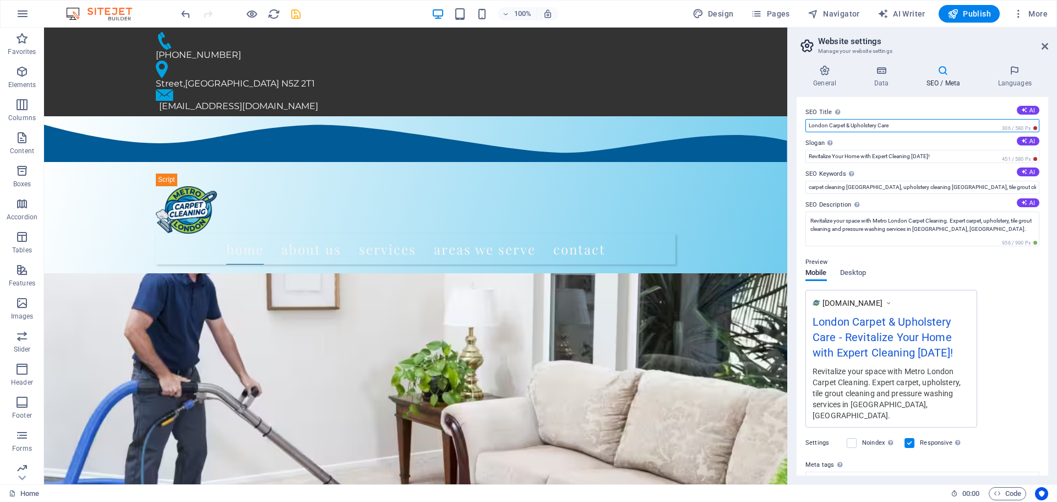
click at [828, 127] on input "London Carpet & Upholstery Care" at bounding box center [922, 125] width 234 height 13
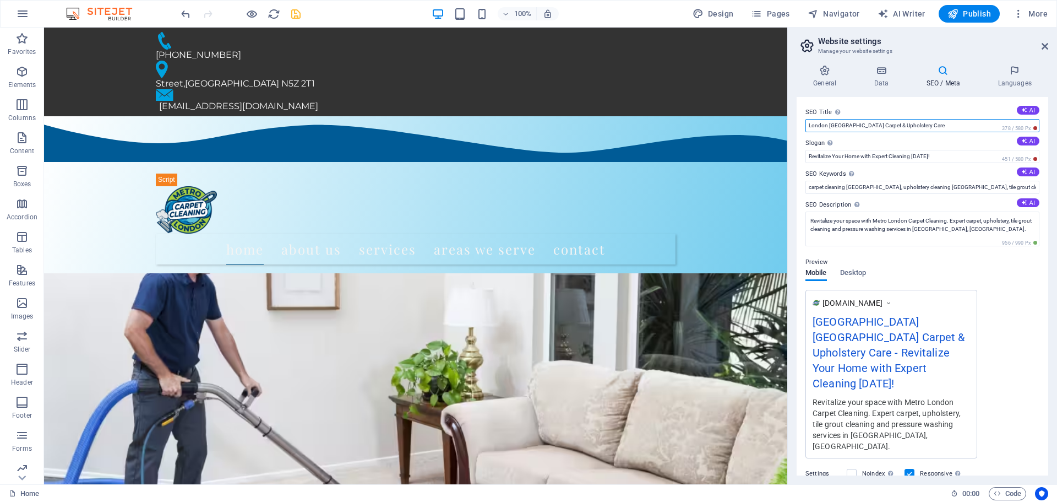
click at [869, 124] on input "London [GEOGRAPHIC_DATA] Carpet & Upholstery Care" at bounding box center [922, 125] width 234 height 13
click at [908, 128] on input "London [GEOGRAPHIC_DATA] Carpet, Upholstery Care" at bounding box center [922, 125] width 234 height 13
type input "[GEOGRAPHIC_DATA] [GEOGRAPHIC_DATA] Carpet, Upholstery, Tile Cleaning"
click at [954, 160] on input "Revitalize Your Home with Expert Cleaning [DATE]!" at bounding box center [922, 156] width 234 height 13
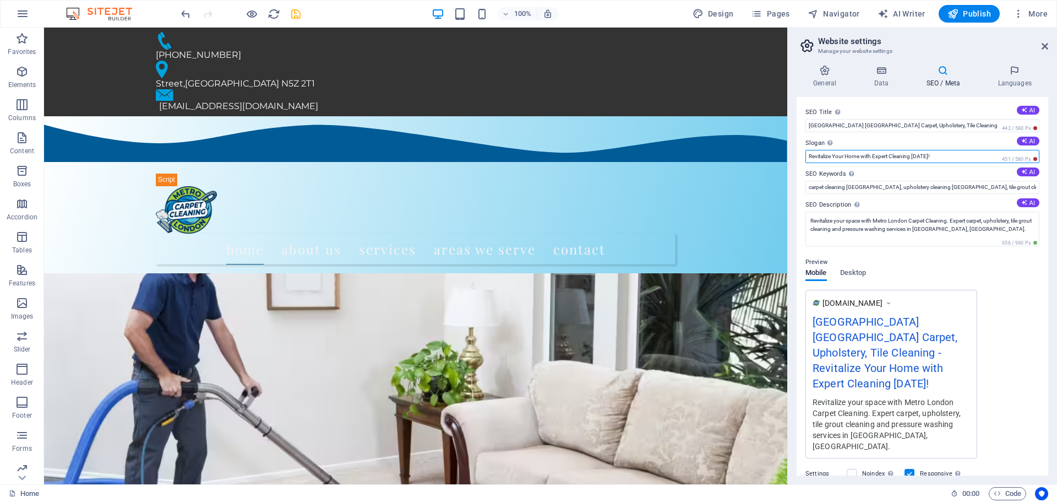
click at [954, 160] on input "Revitalize Your Home with Expert Cleaning [DATE]!" at bounding box center [922, 156] width 234 height 13
click at [954, 159] on input "Revitalize Your Home with Expert Cleaning [DATE]!" at bounding box center [922, 156] width 234 height 13
type input "Metro London Carpet Cleaning"
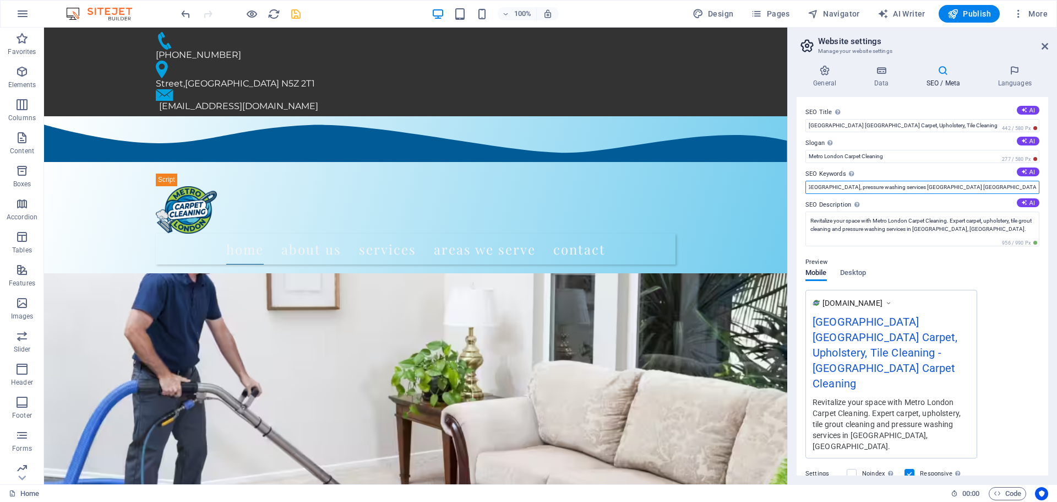
scroll to position [0, 364]
drag, startPoint x: 1025, startPoint y: 188, endPoint x: 1043, endPoint y: 187, distance: 18.8
click at [1043, 187] on div "SEO Title The title of your website - make it something that stands out in sear…" at bounding box center [923, 286] width 252 height 378
click at [893, 202] on label "SEO Description Describe the contents of your website - this is crucial for sea…" at bounding box center [922, 204] width 234 height 13
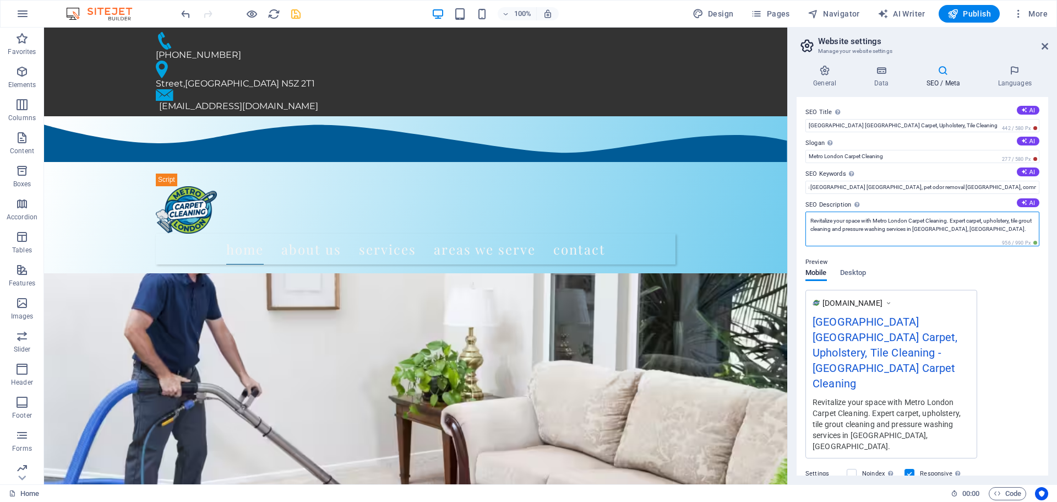
click at [893, 211] on textarea "Revitalize your space with Metro London Carpet Cleaning. Expert carpet, upholst…" at bounding box center [922, 228] width 234 height 35
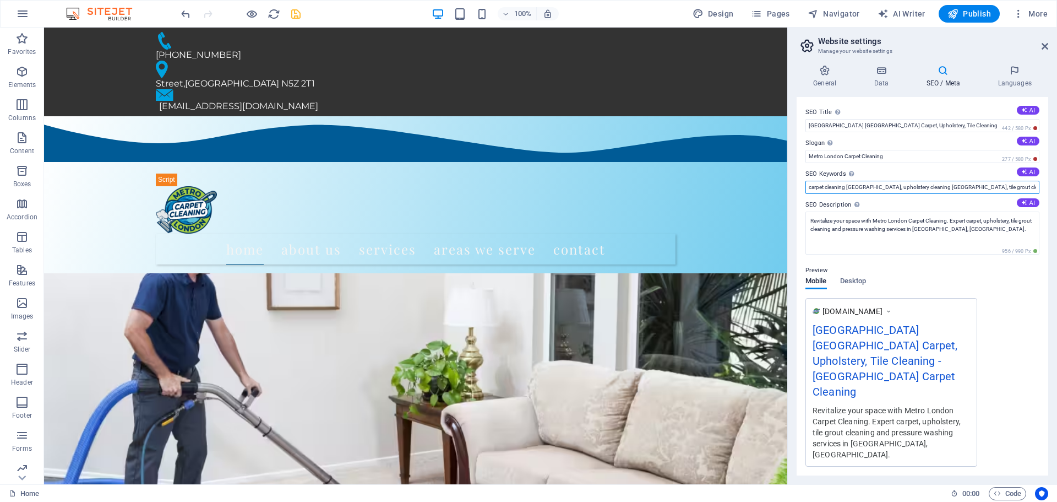
click at [877, 190] on input "carpet cleaning [GEOGRAPHIC_DATA], upholstery cleaning [GEOGRAPHIC_DATA], tile …" at bounding box center [922, 187] width 234 height 13
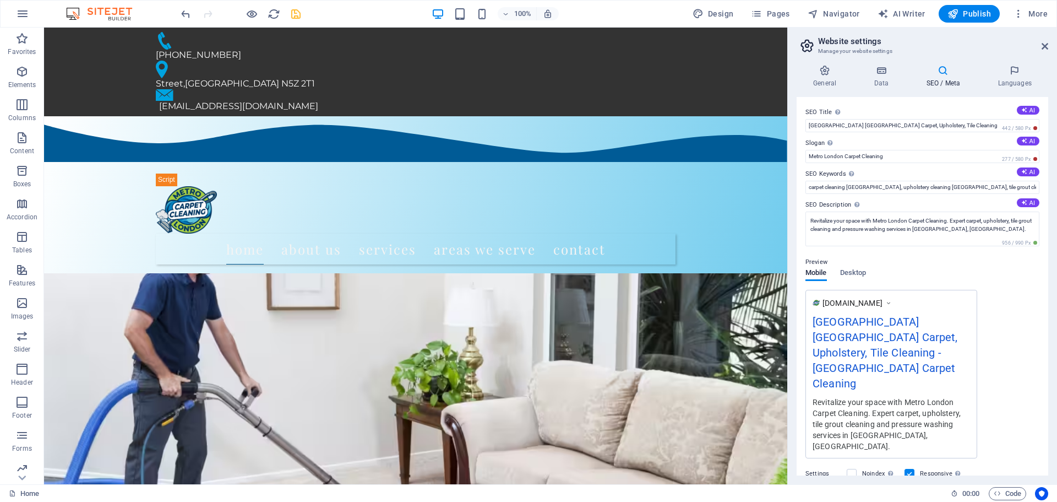
click at [888, 202] on label "SEO Description Describe the contents of your website - this is crucial for sea…" at bounding box center [922, 204] width 234 height 13
click at [888, 211] on textarea "Revitalize your space with Metro London Carpet Cleaning. Expert carpet, upholst…" at bounding box center [922, 228] width 234 height 35
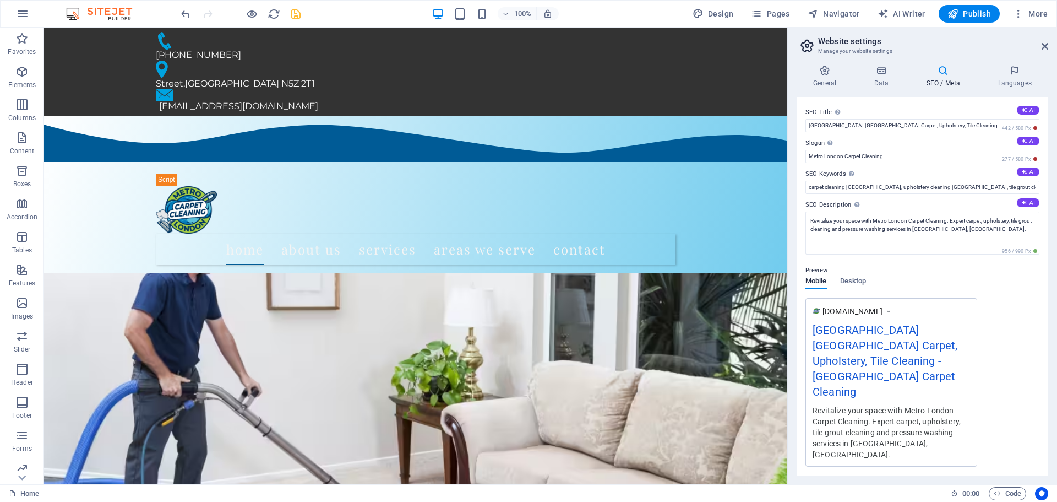
click at [891, 203] on label "SEO Description Describe the contents of your website - this is crucial for sea…" at bounding box center [922, 204] width 234 height 13
click at [891, 211] on textarea "Revitalize your space with Metro London Carpet Cleaning. Expert carpet, upholst…" at bounding box center [922, 232] width 234 height 43
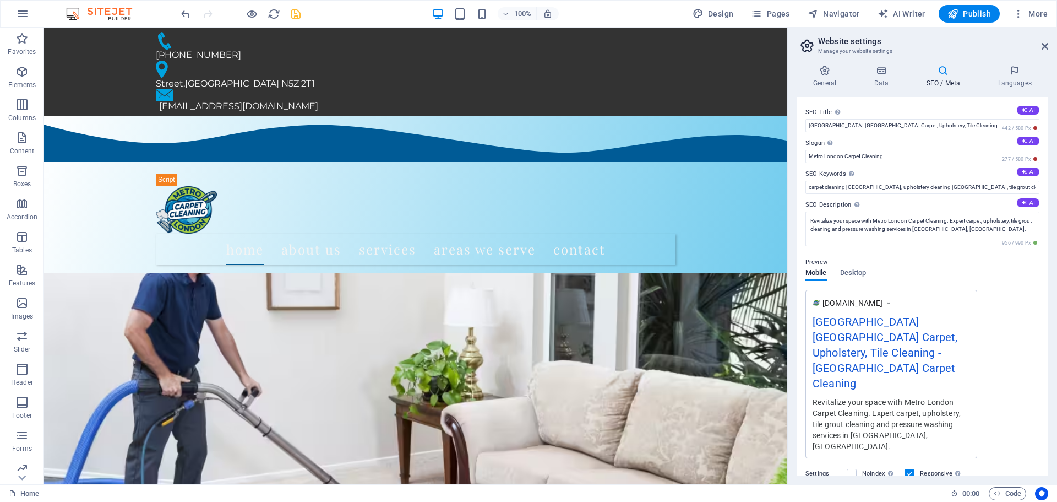
click at [891, 203] on label "SEO Description Describe the contents of your website - this is crucial for sea…" at bounding box center [922, 204] width 234 height 13
click at [891, 211] on textarea "Revitalize your space with Metro London Carpet Cleaning. Expert carpet, upholst…" at bounding box center [922, 228] width 234 height 35
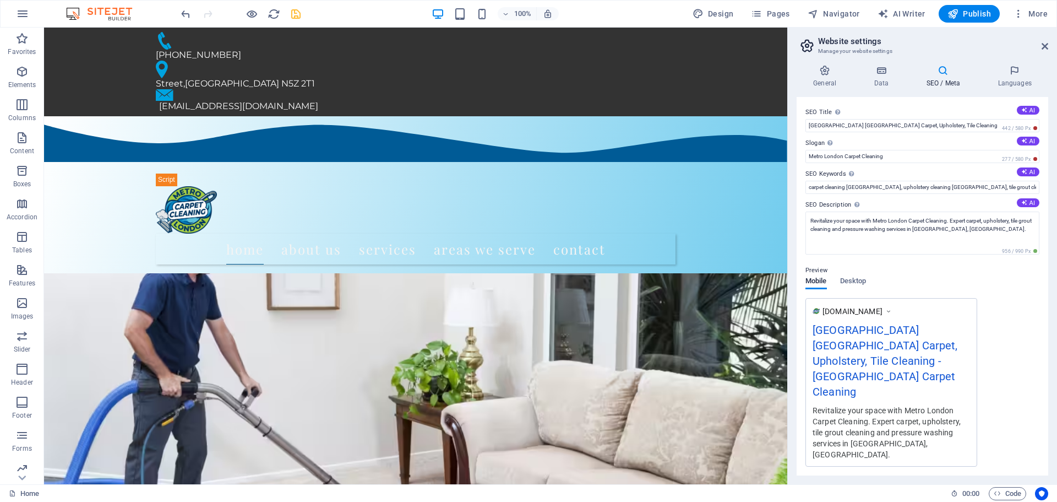
click at [891, 203] on label "SEO Description Describe the contents of your website - this is crucial for sea…" at bounding box center [922, 204] width 234 height 13
click at [891, 211] on textarea "Revitalize your space with Metro London Carpet Cleaning. Expert carpet, upholst…" at bounding box center [922, 232] width 234 height 43
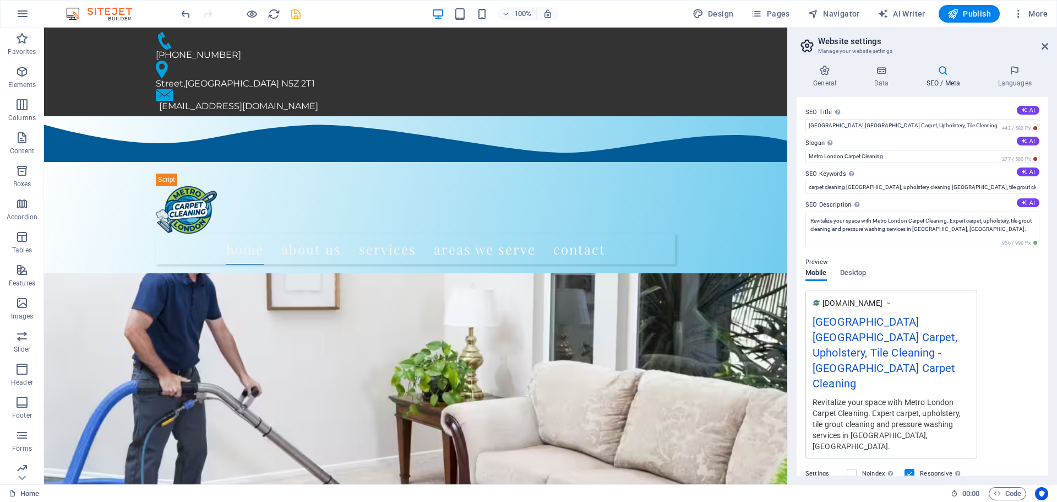
click at [891, 203] on label "SEO Description Describe the contents of your website - this is crucial for sea…" at bounding box center [922, 204] width 234 height 13
click at [891, 211] on textarea "Revitalize your space with Metro London Carpet Cleaning. Expert carpet, upholst…" at bounding box center [922, 228] width 234 height 35
click at [925, 200] on label "SEO Description Describe the contents of your website - this is crucial for sea…" at bounding box center [922, 204] width 234 height 13
click at [925, 211] on textarea "Revitalize your space with Metro London Carpet Cleaning. Expert carpet, upholst…" at bounding box center [922, 228] width 234 height 35
click at [808, 187] on input "carpet cleaning [GEOGRAPHIC_DATA], upholstery cleaning [GEOGRAPHIC_DATA], tile …" at bounding box center [922, 187] width 234 height 13
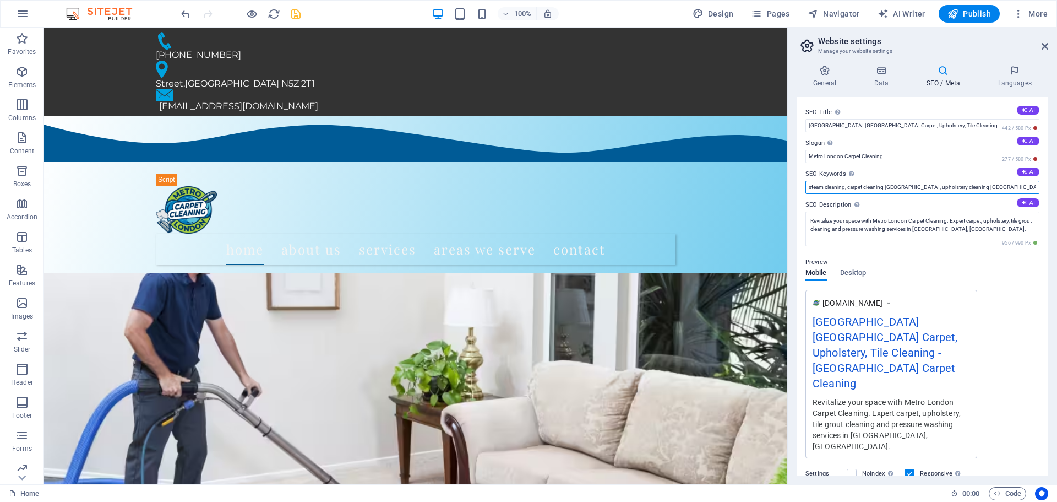
type input "steam cleaning, carpet cleaning [GEOGRAPHIC_DATA], upholstery cleaning [GEOGRAP…"
click at [922, 201] on label "SEO Description Describe the contents of your website - this is crucial for sea…" at bounding box center [922, 204] width 234 height 13
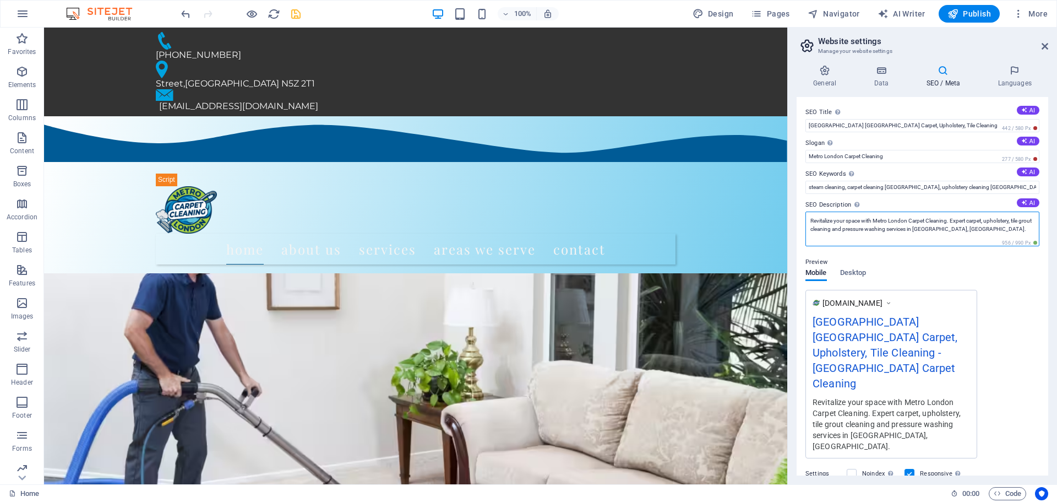
click at [922, 211] on textarea "Revitalize your space with Metro London Carpet Cleaning. Expert carpet, upholst…" at bounding box center [922, 228] width 234 height 35
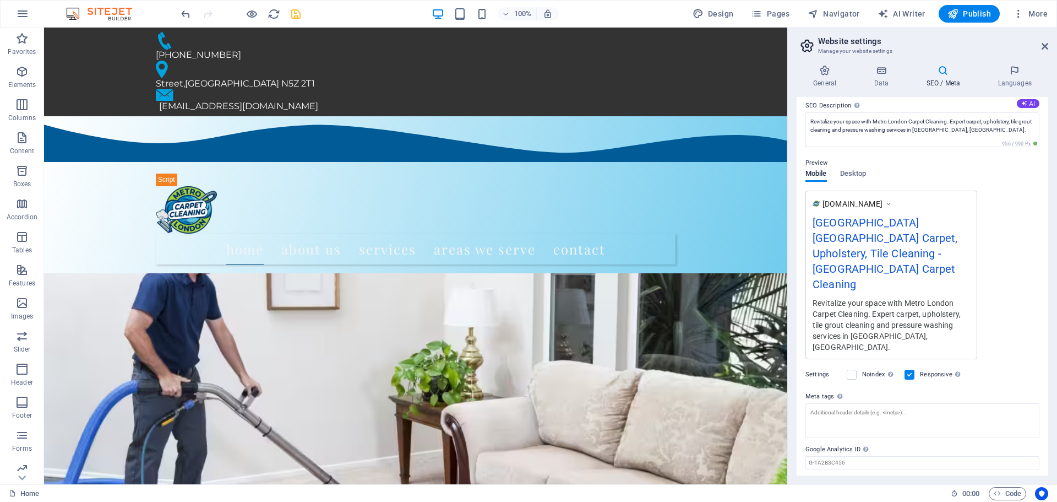
scroll to position [91, 0]
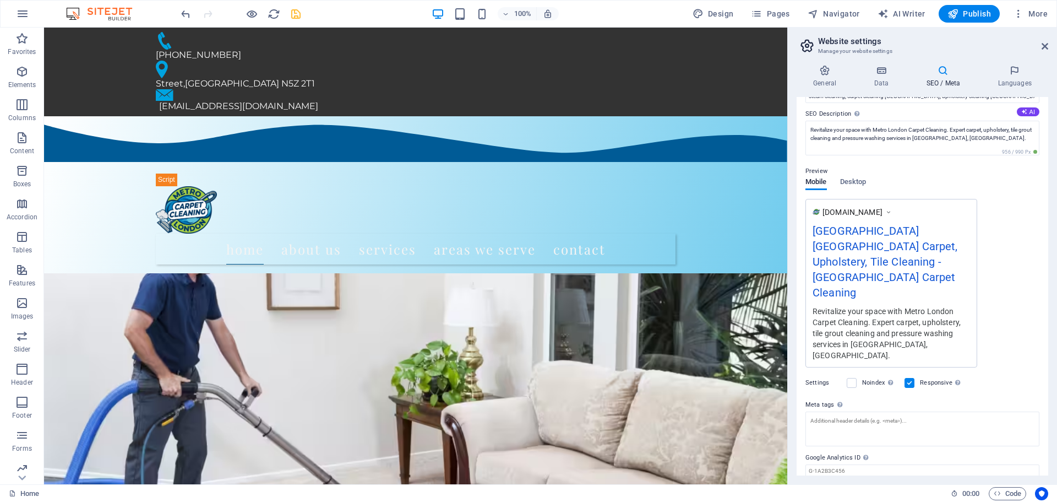
click at [999, 367] on div "Settings Noindex Instruct search engines to exclude this website from search re…" at bounding box center [922, 382] width 234 height 31
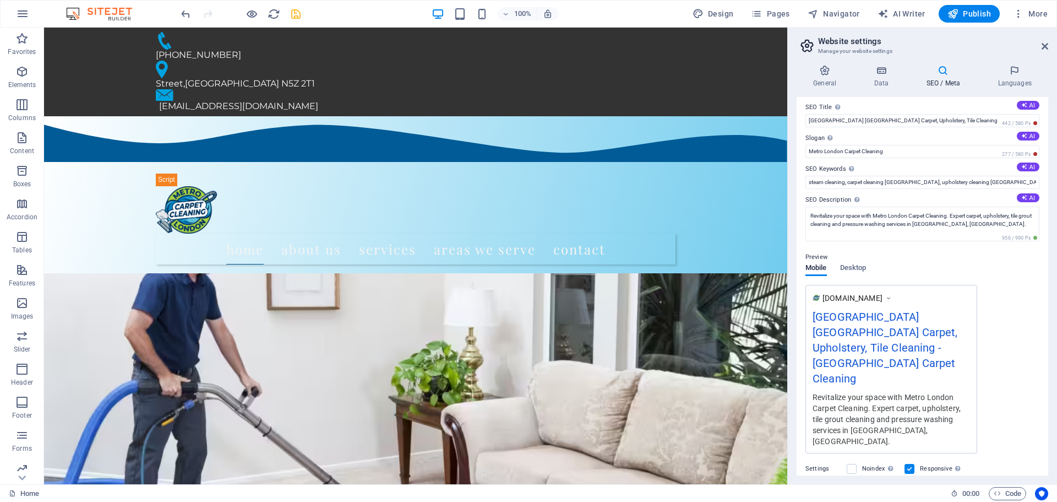
scroll to position [0, 0]
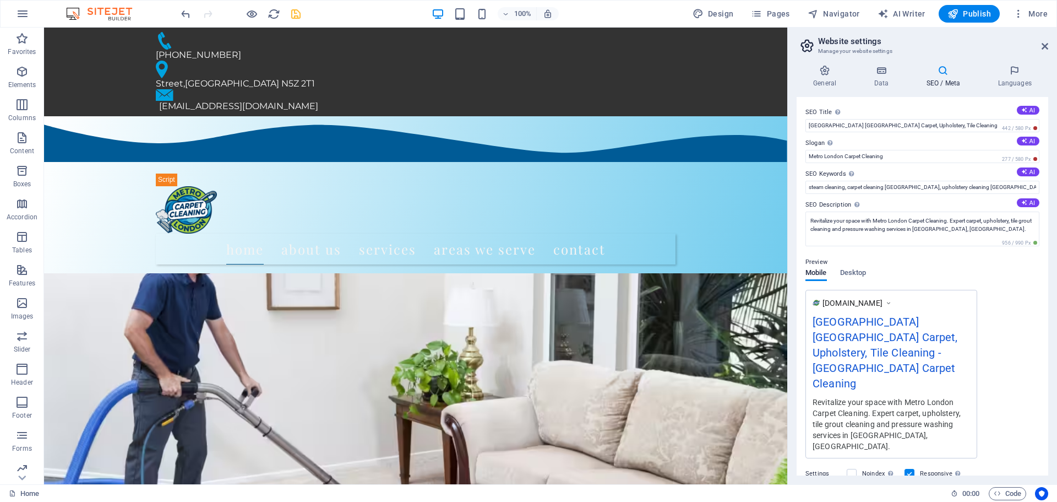
click at [990, 288] on div "Preview Mobile Desktop [DOMAIN_NAME] London [GEOGRAPHIC_DATA] Carpet, Upholster…" at bounding box center [922, 352] width 234 height 211
click at [299, 13] on icon "save" at bounding box center [296, 14] width 13 height 13
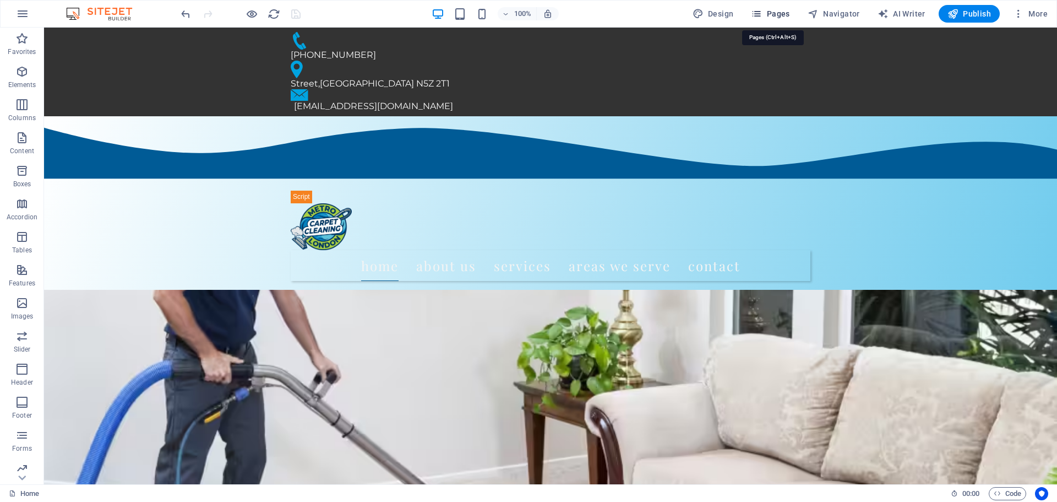
click at [756, 15] on icon "button" at bounding box center [756, 13] width 11 height 11
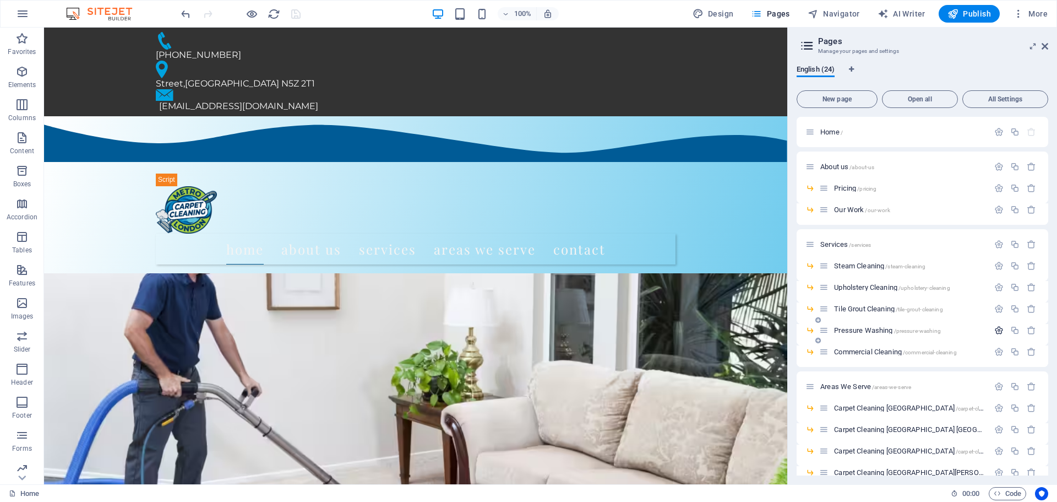
click at [998, 332] on icon "button" at bounding box center [998, 329] width 9 height 9
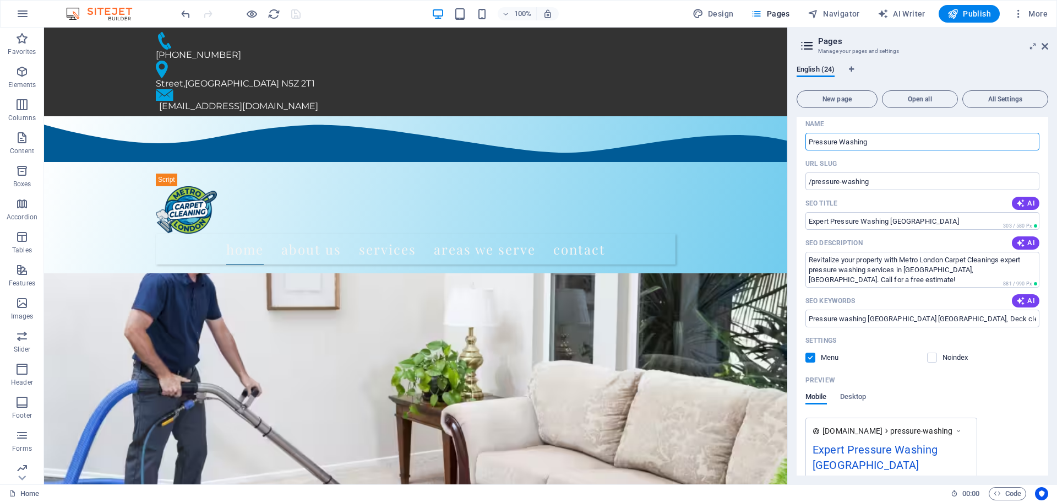
scroll to position [220, 0]
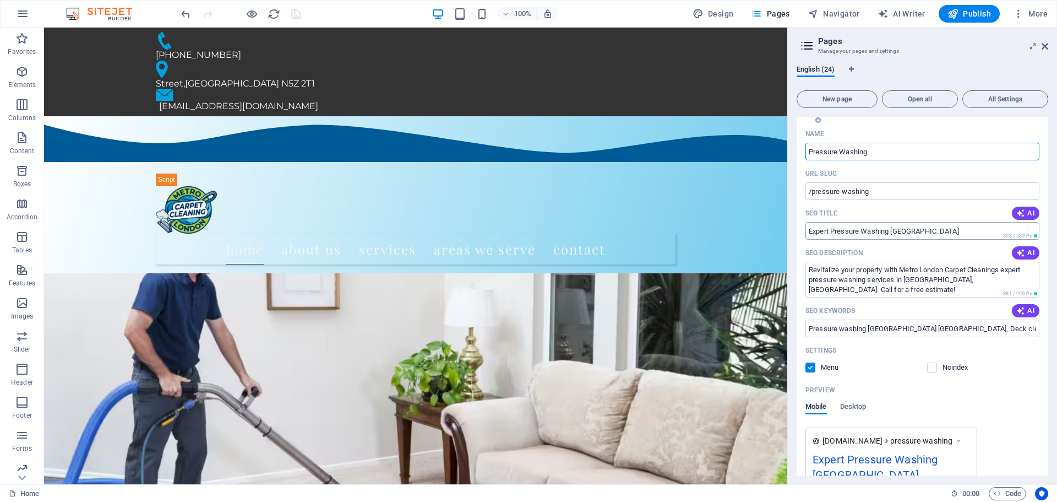
click at [830, 232] on input "Expert Pressure Washing [GEOGRAPHIC_DATA]" at bounding box center [922, 231] width 234 height 18
click at [810, 232] on input "Pressure Washing [GEOGRAPHIC_DATA]" at bounding box center [922, 231] width 234 height 18
click at [902, 235] on input "Pressure Washing [GEOGRAPHIC_DATA]" at bounding box center [922, 231] width 234 height 18
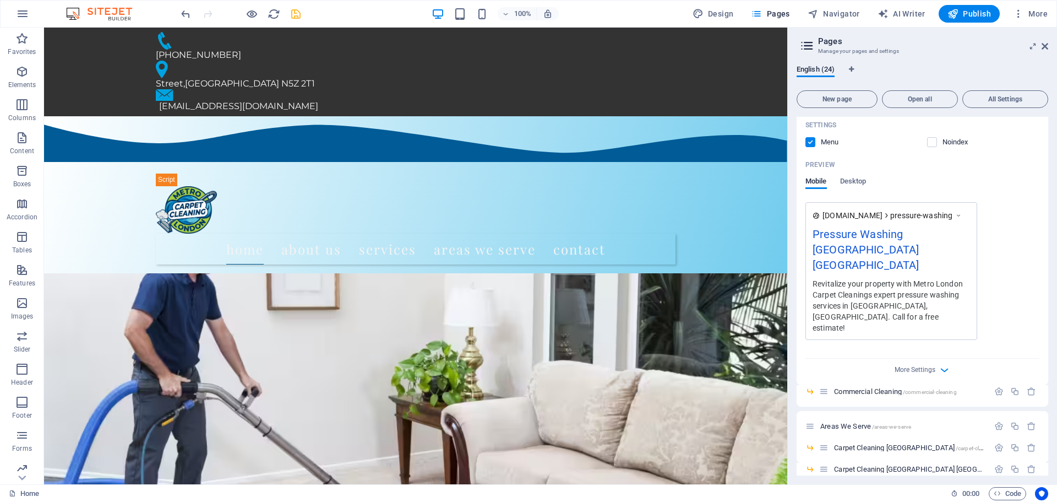
scroll to position [477, 0]
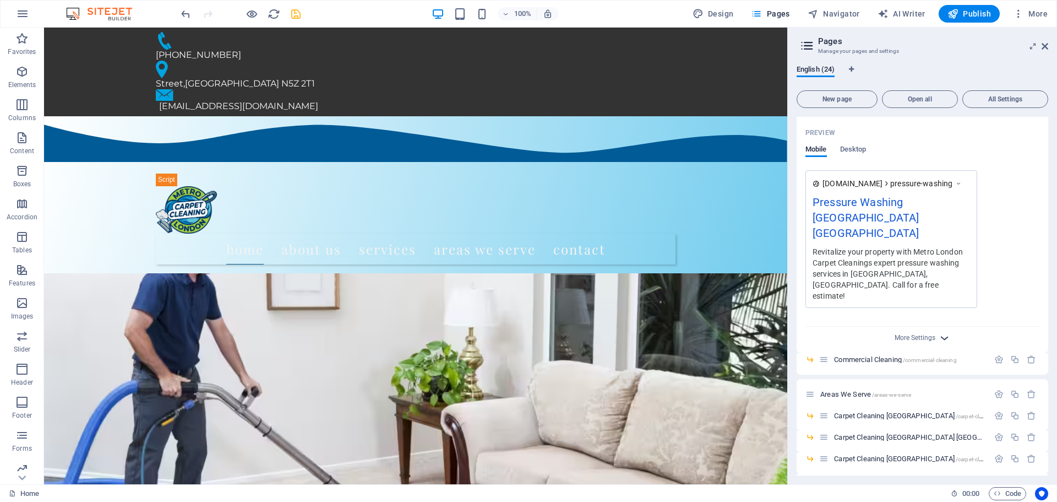
click at [944, 331] on icon "button" at bounding box center [944, 337] width 13 height 13
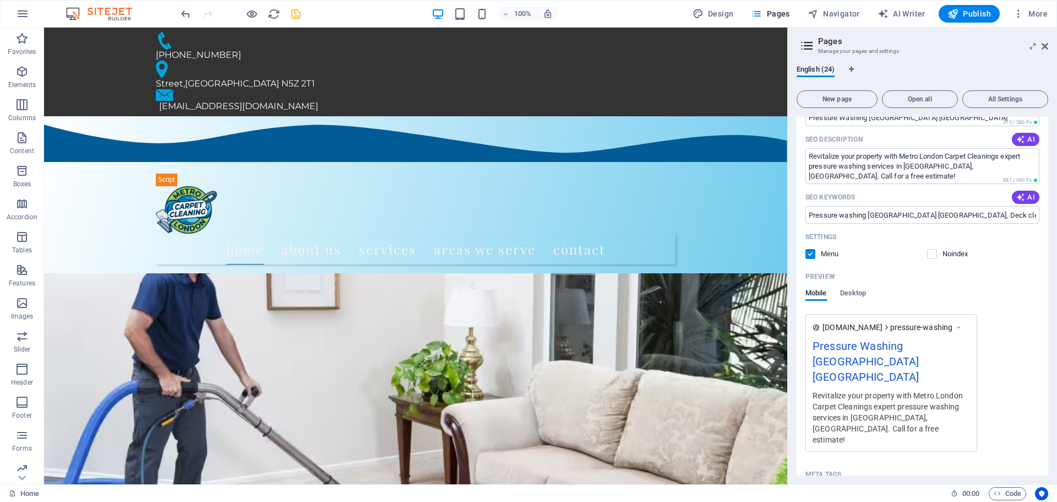
scroll to position [257, 0]
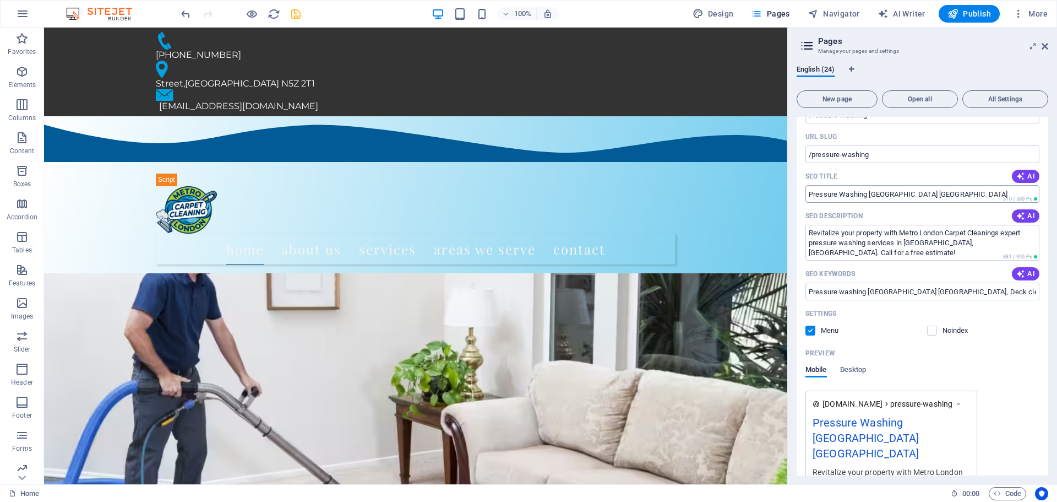
click at [937, 195] on input "Pressure Washing [GEOGRAPHIC_DATA] [GEOGRAPHIC_DATA]" at bounding box center [922, 194] width 234 height 18
type input "Pressure Washing [GEOGRAPHIC_DATA] [GEOGRAPHIC_DATA] / [GEOGRAPHIC_DATA] Carpet…"
click at [809, 290] on input "Pressure washing [GEOGRAPHIC_DATA] [GEOGRAPHIC_DATA], Deck cleaning services [G…" at bounding box center [922, 291] width 234 height 18
type input "pressure washing, Pressure washing [GEOGRAPHIC_DATA] [GEOGRAPHIC_DATA], Deck cl…"
click at [1035, 410] on div "[DOMAIN_NAME] pressure-washing Pressure Washing [GEOGRAPHIC_DATA] [GEOGRAPHIC_D…" at bounding box center [922, 474] width 234 height 168
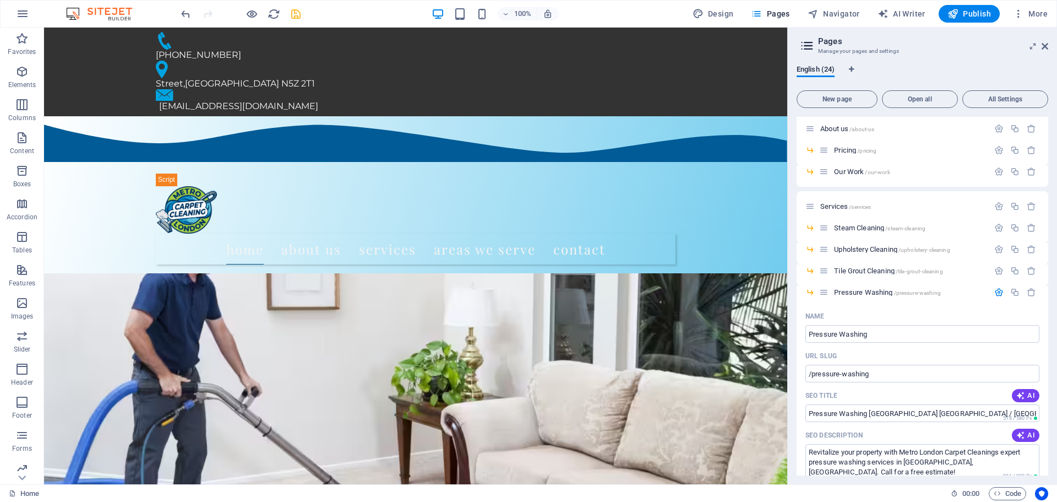
scroll to position [37, 0]
click at [295, 13] on icon "save" at bounding box center [296, 14] width 13 height 13
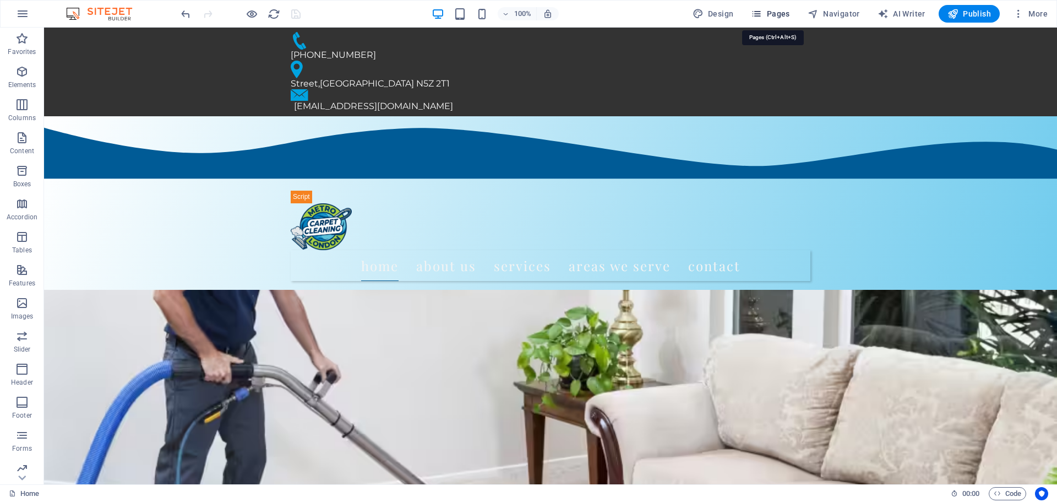
click at [762, 14] on icon "button" at bounding box center [756, 13] width 11 height 11
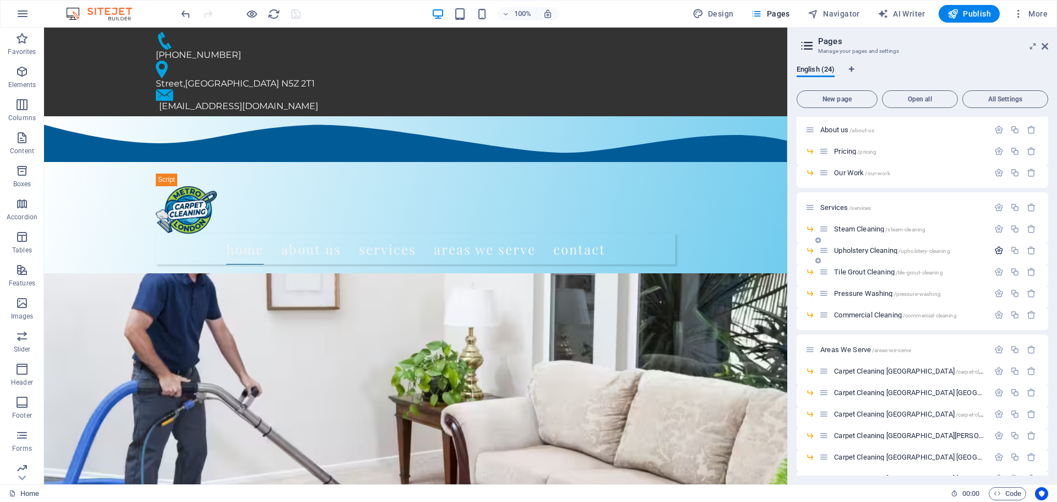
click at [995, 248] on icon "button" at bounding box center [998, 250] width 9 height 9
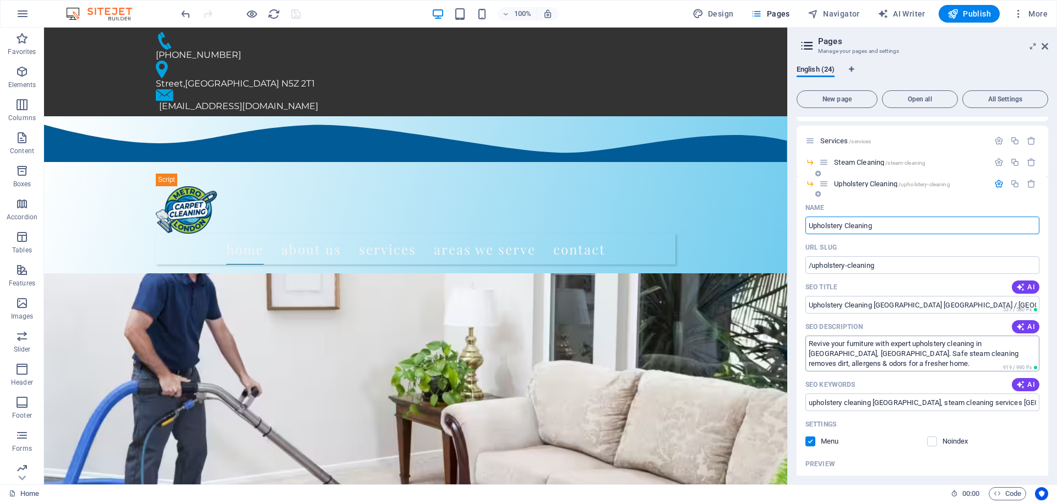
scroll to position [110, 0]
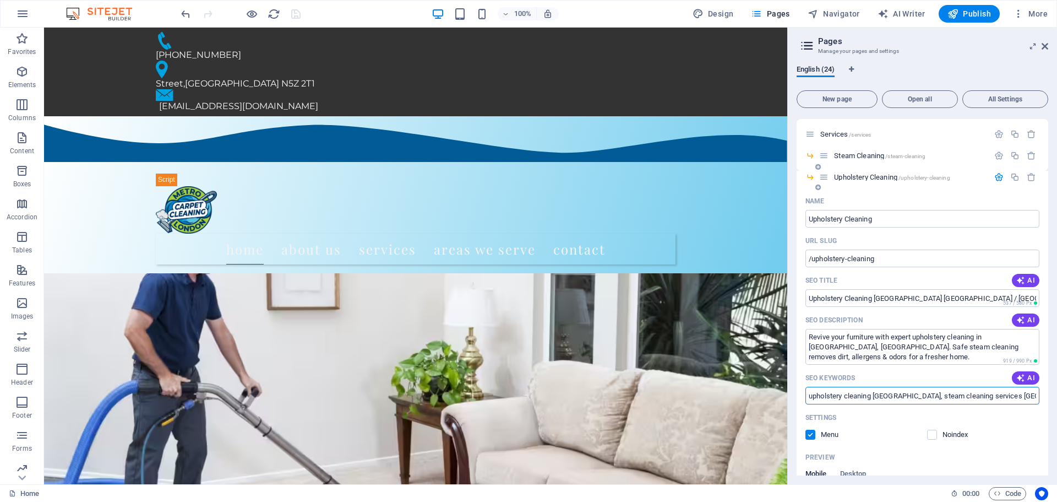
click at [809, 399] on input "upholstery cleaning [GEOGRAPHIC_DATA], steam cleaning services [GEOGRAPHIC_DATA…" at bounding box center [922, 395] width 234 height 18
type input "upholstery cleaning service, upholstery cleaning [GEOGRAPHIC_DATA], steam clean…"
click at [1020, 423] on div "Settings" at bounding box center [922, 418] width 234 height 18
click at [293, 13] on icon "save" at bounding box center [296, 14] width 13 height 13
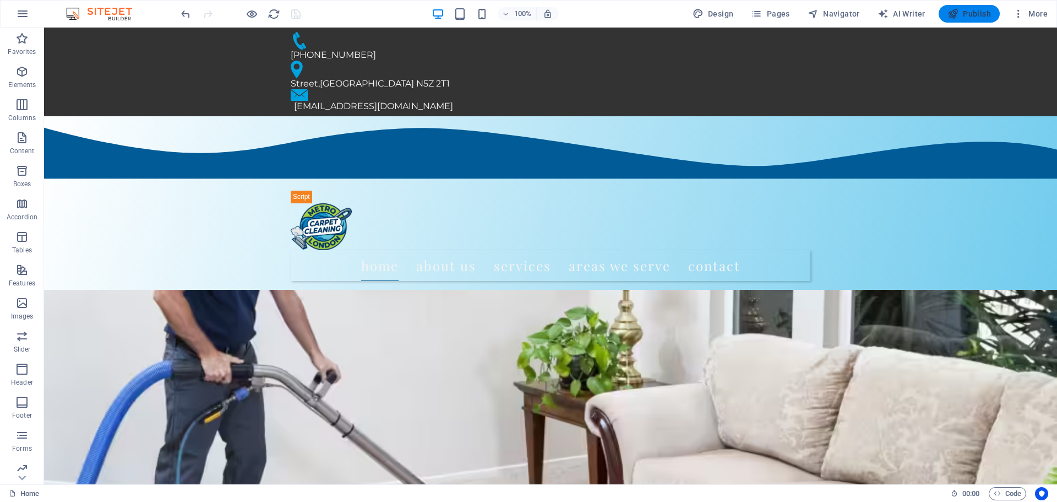
click at [960, 15] on span "Publish" at bounding box center [969, 13] width 43 height 11
